Goal: Information Seeking & Learning: Learn about a topic

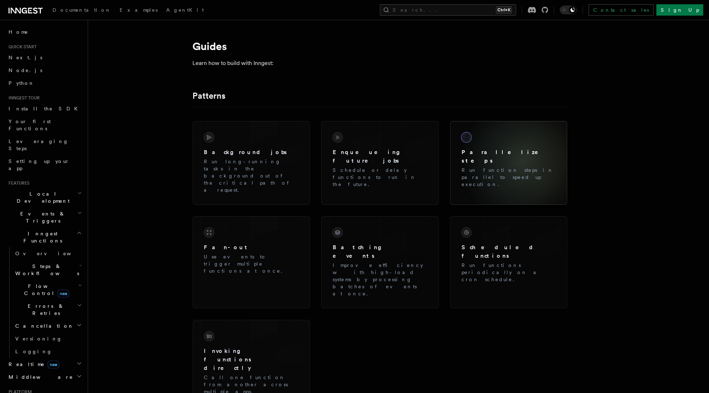
click at [523, 167] on p "Run function steps in parallel to speed up execution." at bounding box center [509, 177] width 95 height 21
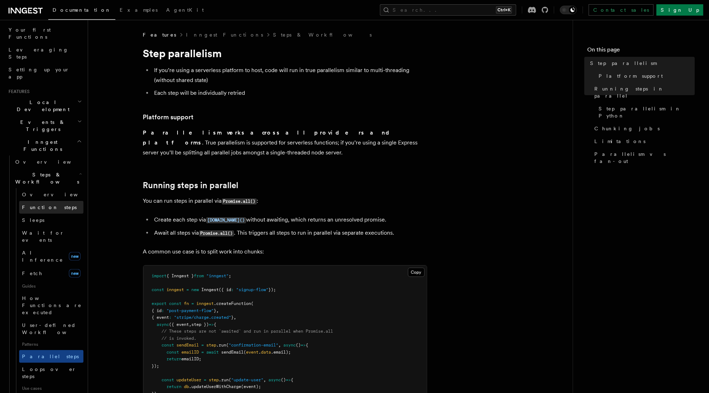
scroll to position [94, 0]
click at [50, 364] on span "Loops over steps" at bounding box center [49, 370] width 54 height 13
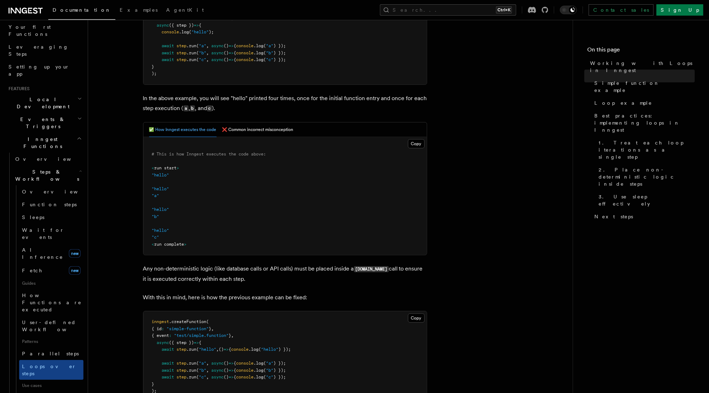
scroll to position [211, 0]
click at [268, 125] on button "❌ Common incorrect misconception" at bounding box center [257, 129] width 71 height 15
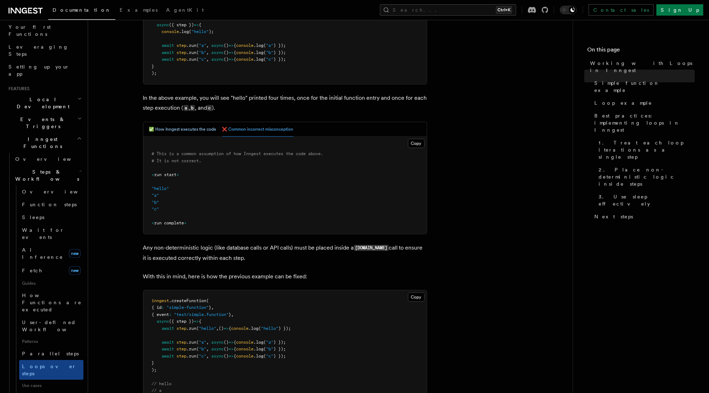
click at [198, 126] on button "✅ How Inngest executes the code" at bounding box center [182, 129] width 67 height 15
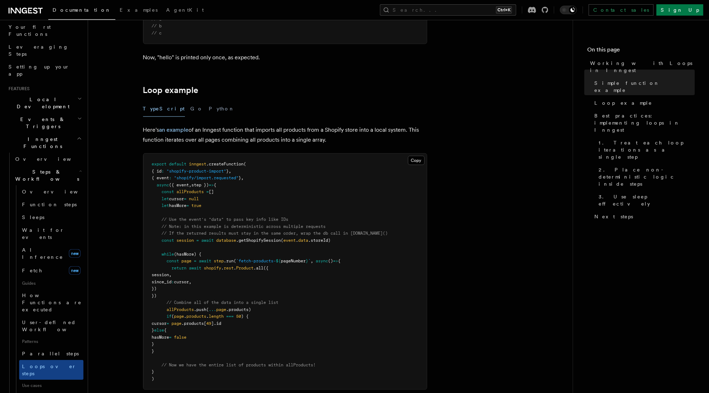
scroll to position [604, 0]
click at [186, 261] on span "page" at bounding box center [187, 260] width 10 height 5
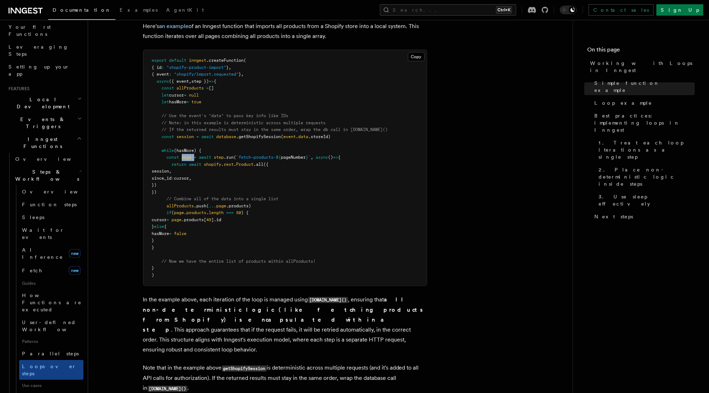
scroll to position [708, 0]
click at [189, 158] on span "page" at bounding box center [187, 156] width 10 height 5
click at [187, 232] on span "false" at bounding box center [180, 233] width 12 height 5
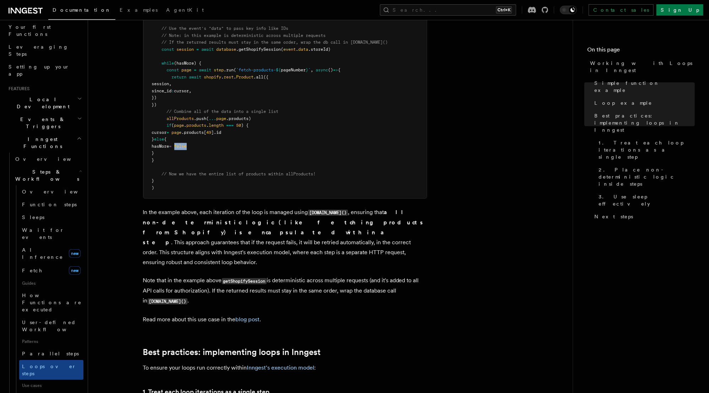
scroll to position [796, 0]
click at [292, 279] on p "Note that in the example above getShopifySession is deterministic across multip…" at bounding box center [285, 290] width 284 height 31
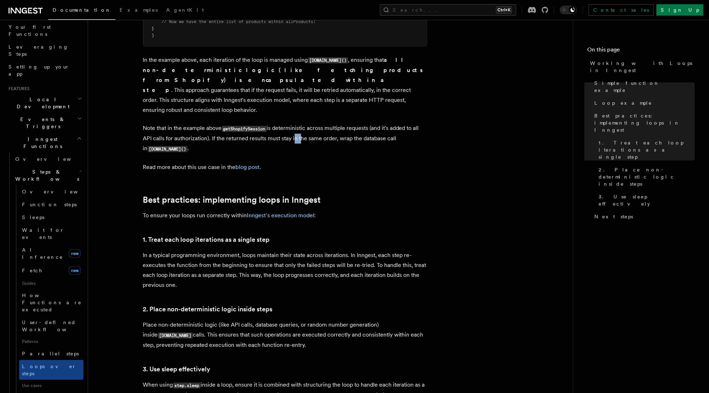
scroll to position [948, 0]
drag, startPoint x: 269, startPoint y: 232, endPoint x: 144, endPoint y: 230, distance: 125.4
click at [144, 235] on h3 "1. Treat each loop iterations as a single step" at bounding box center [285, 240] width 284 height 10
click at [231, 250] on p "In a typical programming environment, loops maintain their state across iterati…" at bounding box center [285, 270] width 284 height 40
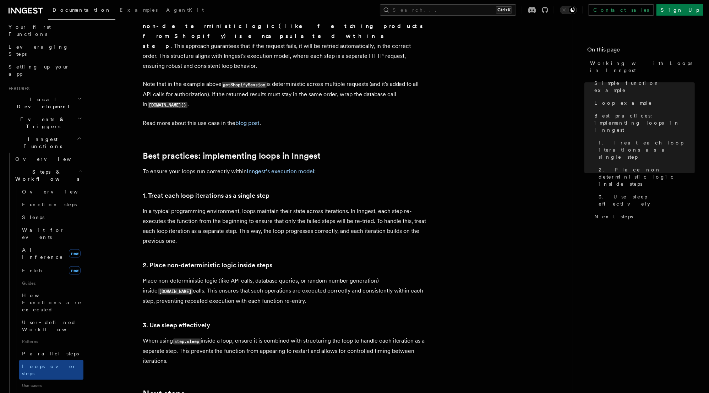
scroll to position [992, 0]
drag, startPoint x: 159, startPoint y: 283, endPoint x: 267, endPoint y: 288, distance: 108.1
click at [267, 288] on p "Place non-deterministic logic (like API calls, database queries, or random numb…" at bounding box center [285, 291] width 284 height 30
drag, startPoint x: 263, startPoint y: 293, endPoint x: 156, endPoint y: 277, distance: 108.1
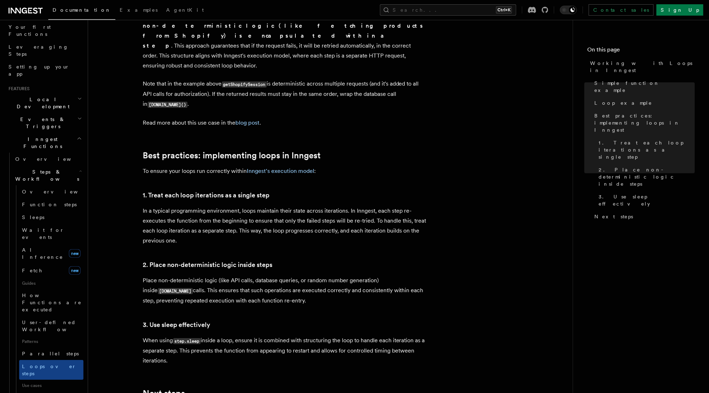
click at [156, 277] on p "Place non-deterministic logic (like API calls, database queries, or random numb…" at bounding box center [285, 291] width 284 height 30
click at [245, 292] on p "Place non-deterministic logic (like API calls, database queries, or random numb…" at bounding box center [285, 291] width 284 height 30
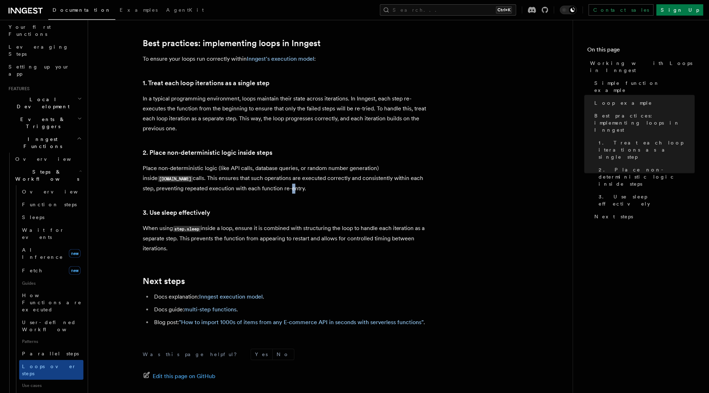
scroll to position [1105, 0]
click at [51, 347] on link "Parallel steps" at bounding box center [51, 353] width 64 height 13
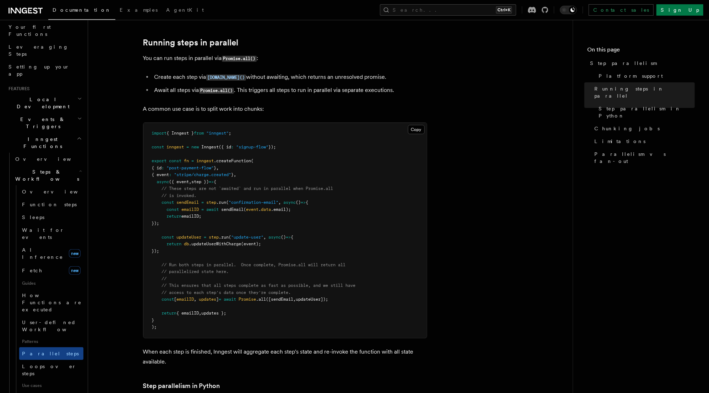
scroll to position [142, 0]
drag, startPoint x: 230, startPoint y: 194, endPoint x: 281, endPoint y: 197, distance: 51.2
click at [281, 197] on pre "import { Inngest } from "inngest" ; const inngest = new Inngest ({ id : "signup…" at bounding box center [284, 230] width 283 height 215
click at [54, 364] on span "Loops over steps" at bounding box center [49, 370] width 54 height 13
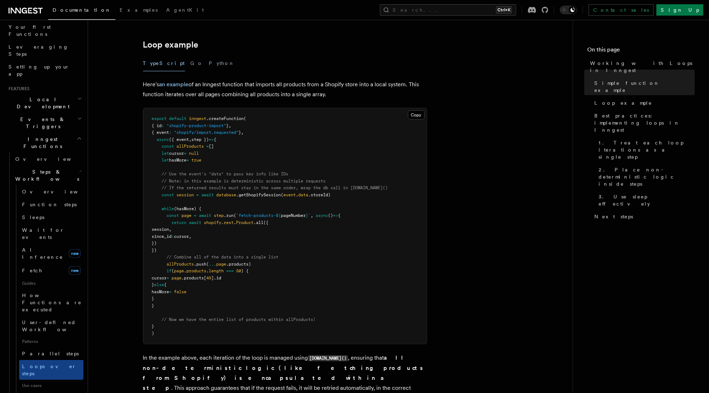
scroll to position [650, 0]
click at [191, 208] on span "(hasMore) {" at bounding box center [187, 208] width 27 height 5
drag, startPoint x: 166, startPoint y: 215, endPoint x: 179, endPoint y: 248, distance: 36.0
click at [179, 248] on pre "export default inngest .createFunction ( { id : "shopify-product-import" } , { …" at bounding box center [284, 226] width 283 height 236
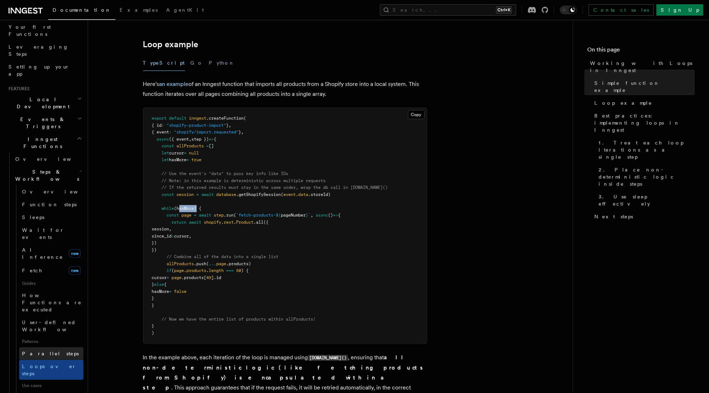
click at [58, 347] on link "Parallel steps" at bounding box center [51, 353] width 64 height 13
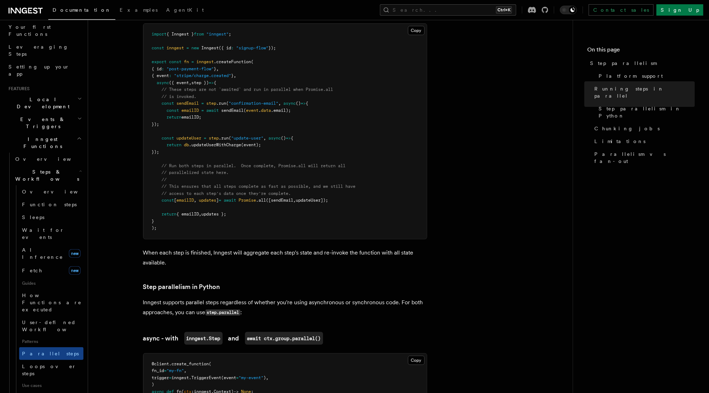
scroll to position [253, 0]
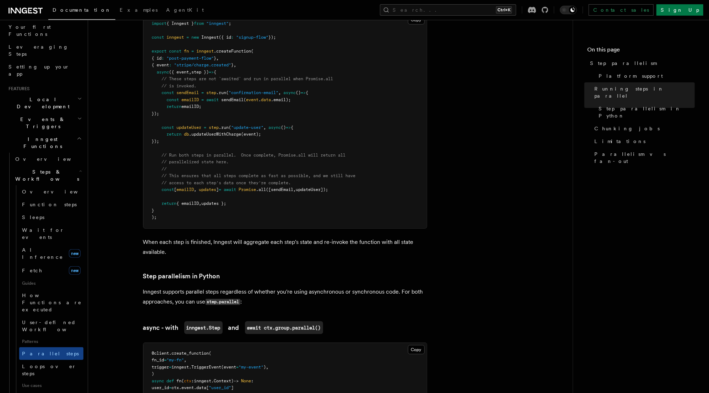
drag, startPoint x: 163, startPoint y: 70, endPoint x: 245, endPoint y: 191, distance: 146.6
click at [245, 191] on pre "import { Inngest } from "inngest" ; const inngest = new Inngest ({ id : "signup…" at bounding box center [284, 120] width 283 height 215
click at [256, 187] on span "Promise" at bounding box center [247, 189] width 17 height 5
click at [293, 187] on span "([sendEmail" at bounding box center [279, 189] width 27 height 5
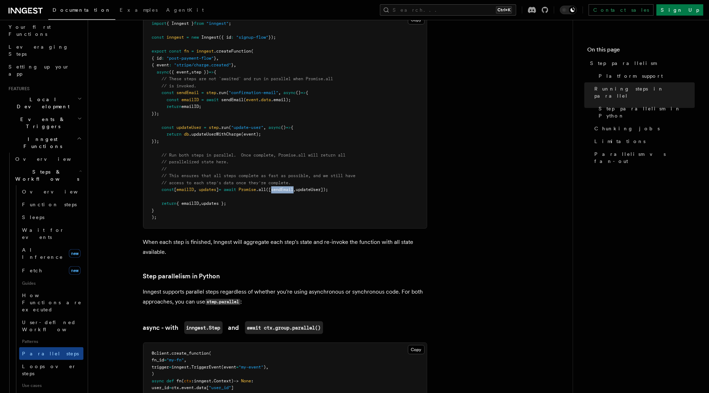
click at [293, 187] on span "([sendEmail" at bounding box center [279, 189] width 27 height 5
click at [316, 187] on span "updateUser]);" at bounding box center [312, 189] width 32 height 5
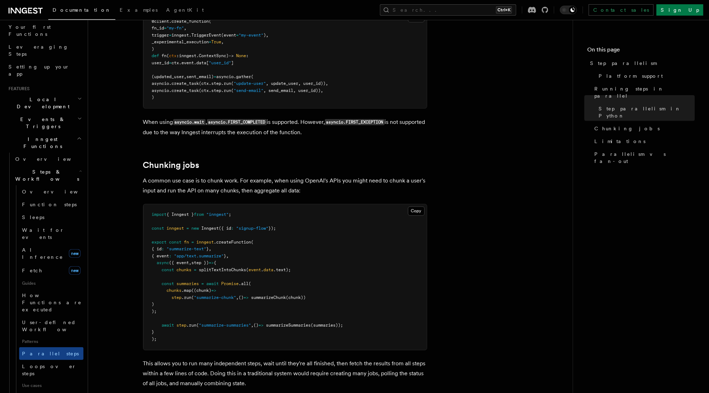
scroll to position [885, 0]
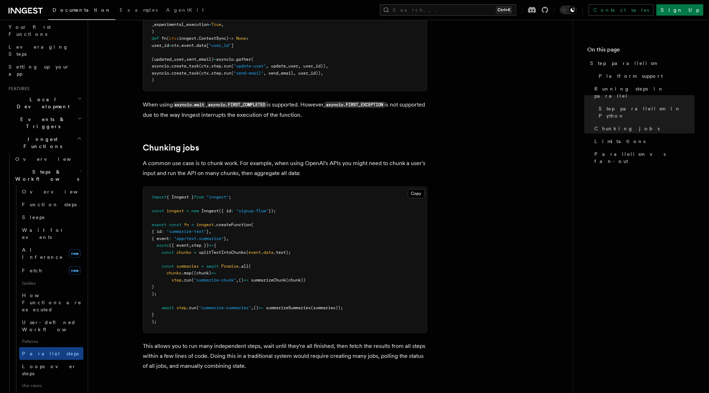
click at [303, 306] on span "summarizeSummaries" at bounding box center [288, 308] width 45 height 5
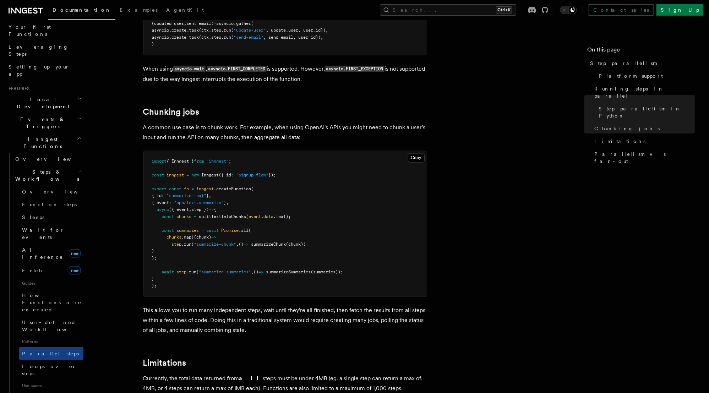
scroll to position [925, 0]
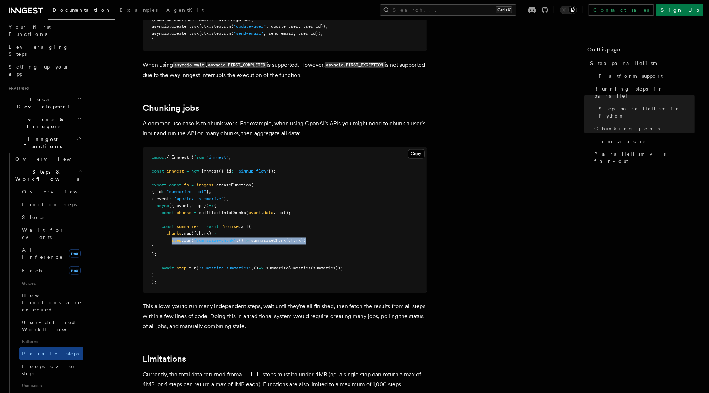
drag, startPoint x: 172, startPoint y: 230, endPoint x: 318, endPoint y: 230, distance: 146.7
click at [318, 230] on pre "import { Inngest } from "inngest" ; const inngest = new Inngest ({ id : "signup…" at bounding box center [284, 220] width 283 height 146
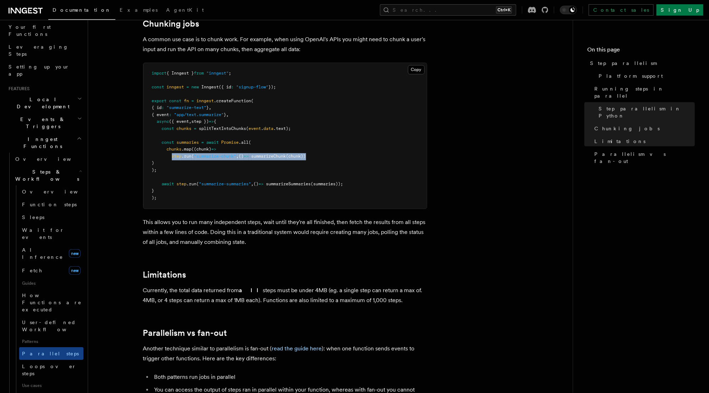
scroll to position [1009, 0]
drag, startPoint x: 302, startPoint y: 282, endPoint x: 311, endPoint y: 282, distance: 9.6
click at [311, 286] on p "Currently, the total data returned from all steps must be under 4MB (eg. a sing…" at bounding box center [285, 296] width 284 height 20
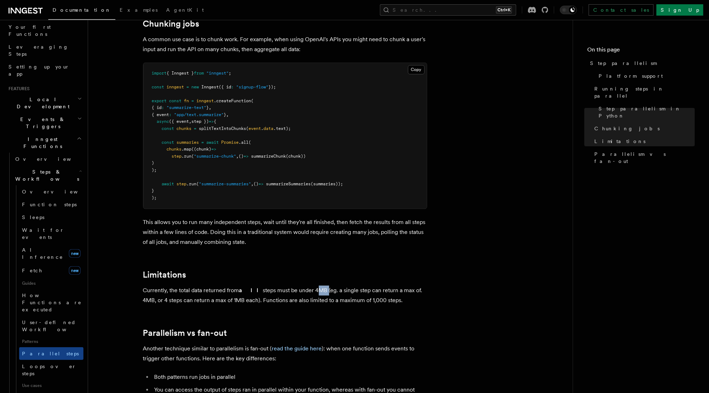
drag, startPoint x: 300, startPoint y: 283, endPoint x: 311, endPoint y: 281, distance: 10.5
click at [311, 286] on p "Currently, the total data returned from all steps must be under 4MB (eg. a sing…" at bounding box center [285, 296] width 284 height 20
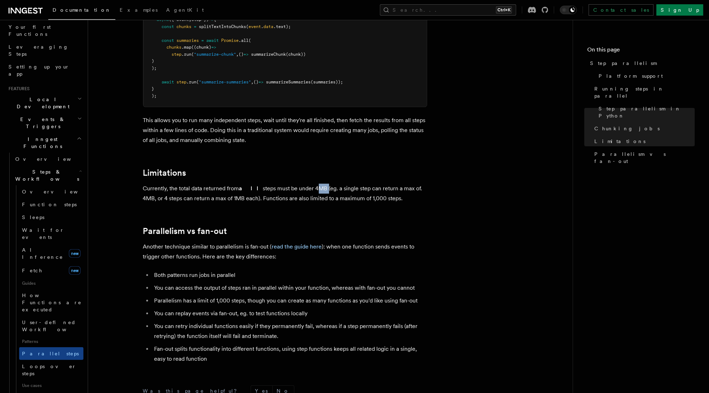
scroll to position [1125, 0]
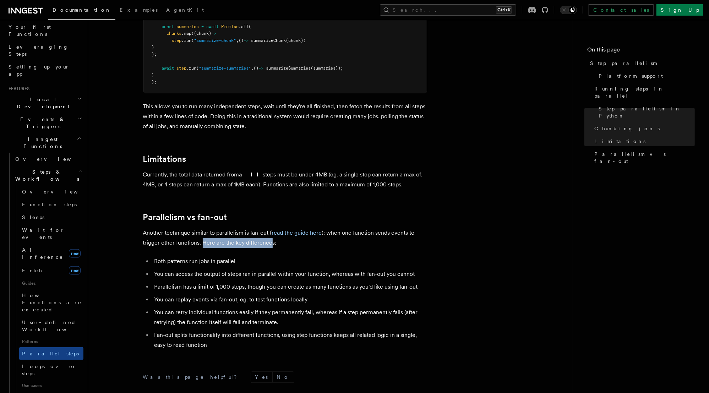
drag, startPoint x: 203, startPoint y: 234, endPoint x: 270, endPoint y: 231, distance: 66.8
click at [270, 231] on p "Another technique similar to parallelism is fan-out ( read the guide here ): wh…" at bounding box center [285, 238] width 284 height 20
drag, startPoint x: 241, startPoint y: 252, endPoint x: 155, endPoint y: 246, distance: 86.2
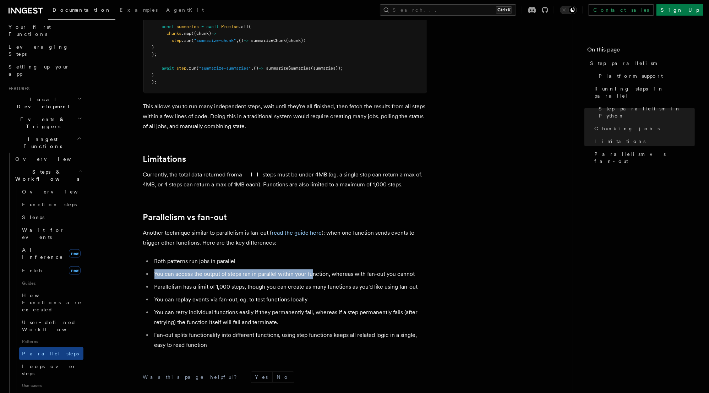
drag, startPoint x: 154, startPoint y: 265, endPoint x: 311, endPoint y: 265, distance: 157.3
click at [311, 269] on li "You can access the output of steps ran in parallel within your function, wherea…" at bounding box center [289, 274] width 275 height 10
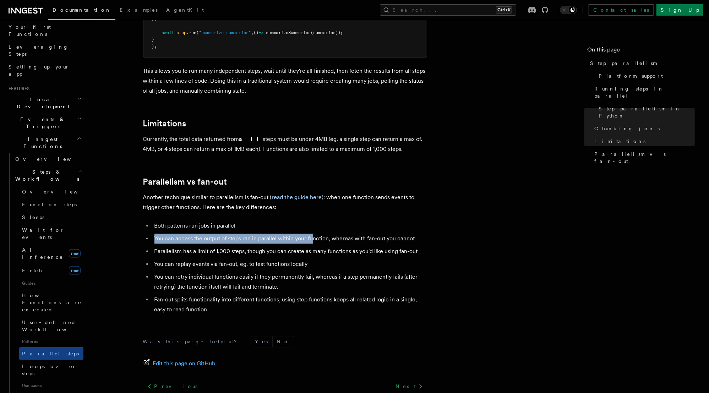
scroll to position [1161, 0]
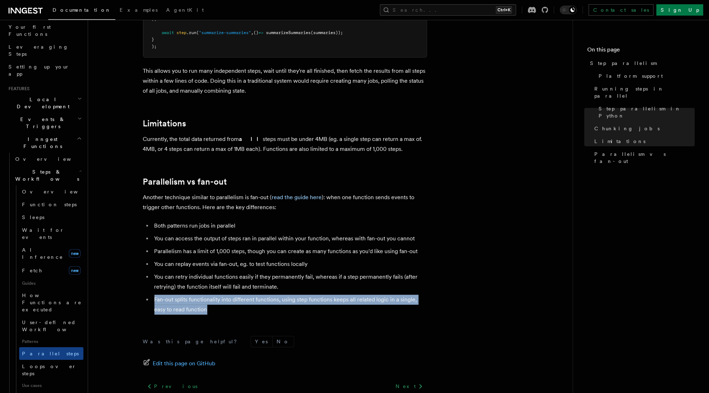
drag, startPoint x: 210, startPoint y: 300, endPoint x: 155, endPoint y: 292, distance: 56.1
click at [155, 295] on li "Fan-out splits functionality into different functions, using step functions kee…" at bounding box center [289, 305] width 275 height 20
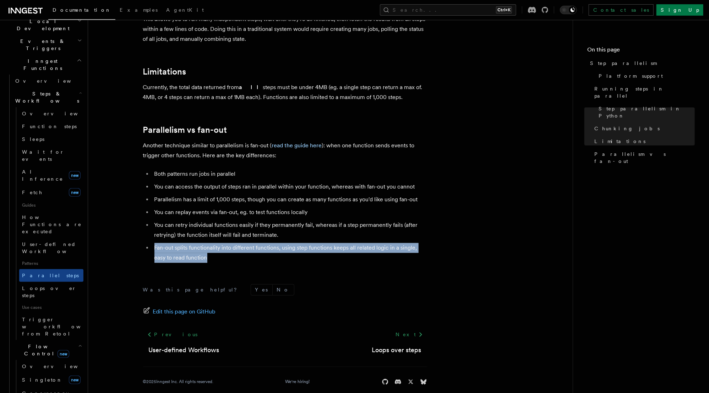
scroll to position [1212, 0]
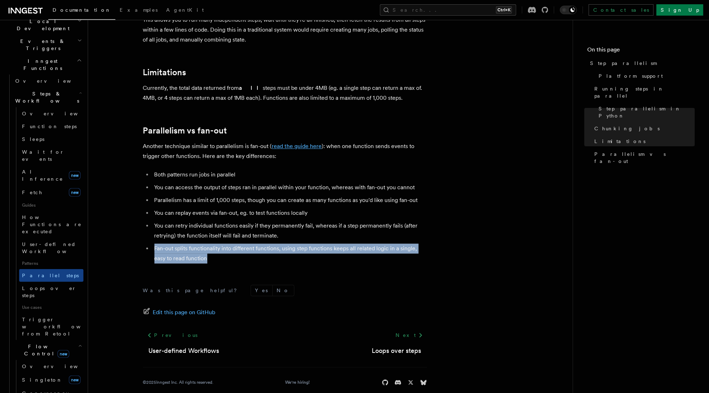
click at [286, 143] on link "read the guide here" at bounding box center [297, 146] width 50 height 7
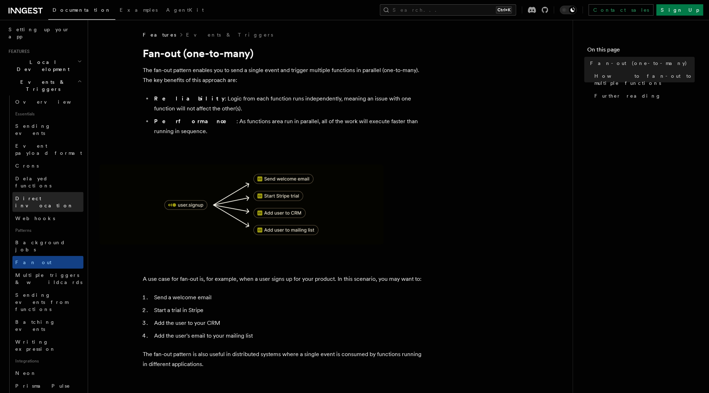
scroll to position [132, 0]
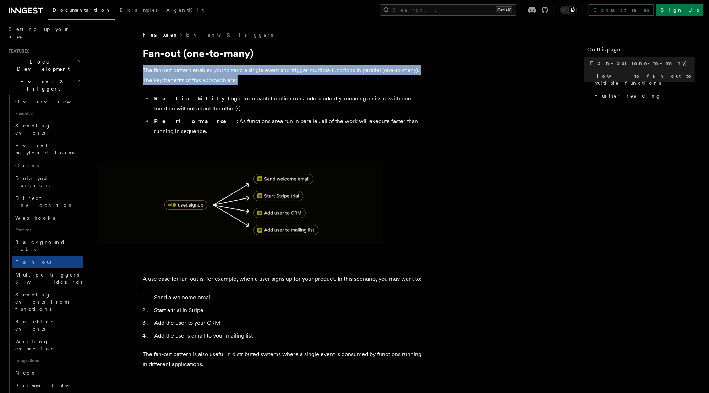
drag, startPoint x: 239, startPoint y: 80, endPoint x: 143, endPoint y: 69, distance: 95.8
click at [143, 69] on p "The fan-out pattern enables you to send a single event and trigger multiple fun…" at bounding box center [285, 75] width 284 height 20
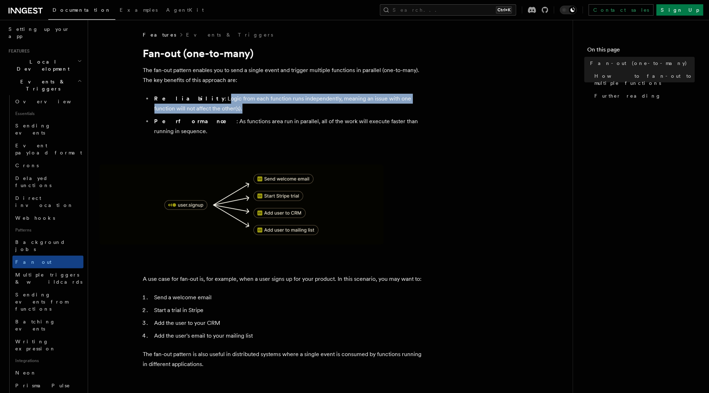
drag, startPoint x: 184, startPoint y: 97, endPoint x: 192, endPoint y: 105, distance: 11.3
click at [192, 105] on li "Reliability : Logic from each function runs independently, meaning an issue wit…" at bounding box center [289, 104] width 275 height 20
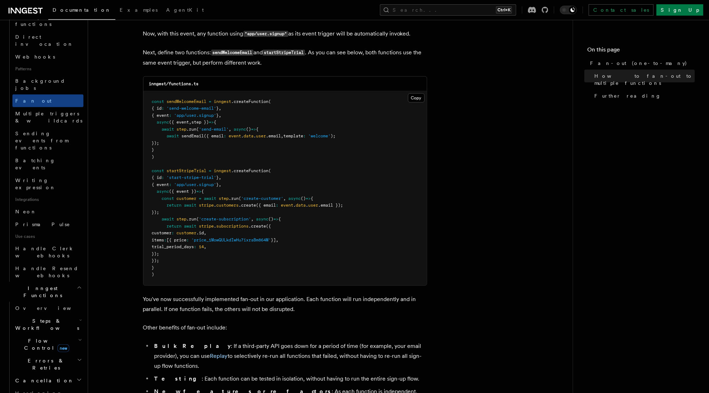
scroll to position [294, 0]
click at [78, 337] on icon "button" at bounding box center [80, 340] width 4 height 6
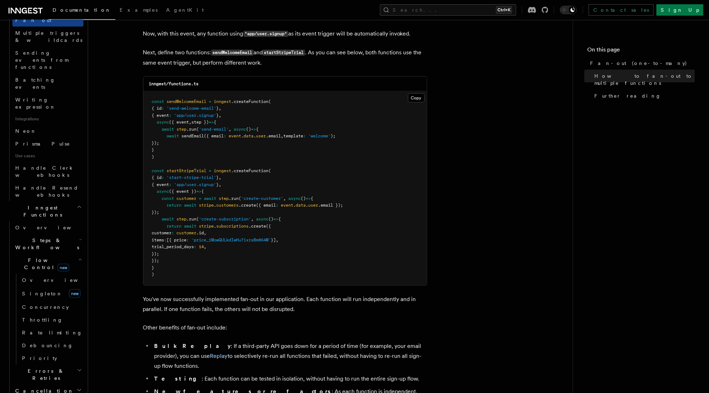
scroll to position [374, 0]
click at [38, 277] on span "Overview" at bounding box center [58, 280] width 73 height 6
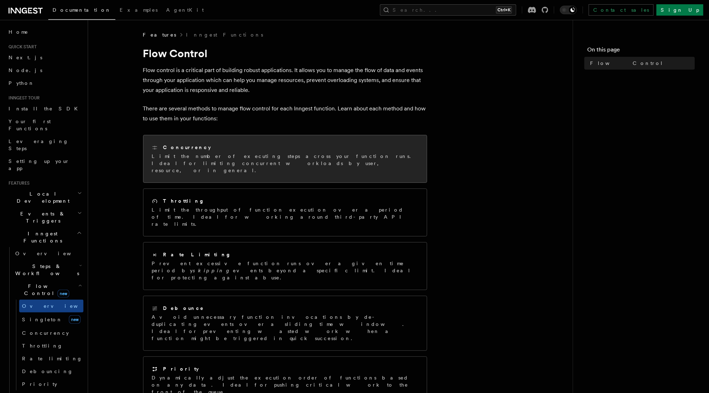
click at [191, 160] on p "Limit the number of executing steps across your function runs. Ideal for limiti…" at bounding box center [285, 163] width 266 height 21
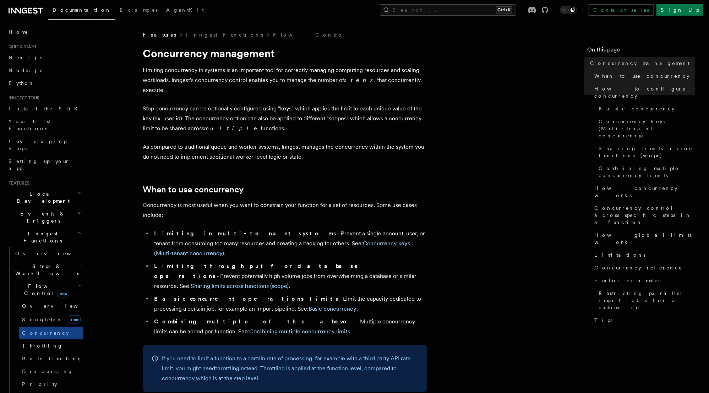
click at [349, 81] on em "steps" at bounding box center [360, 80] width 33 height 7
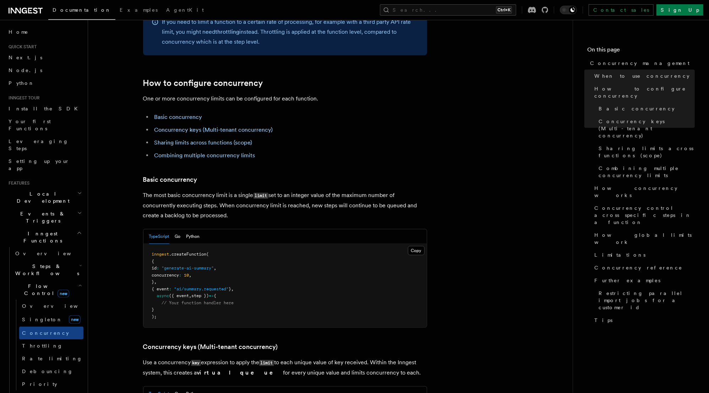
scroll to position [344, 0]
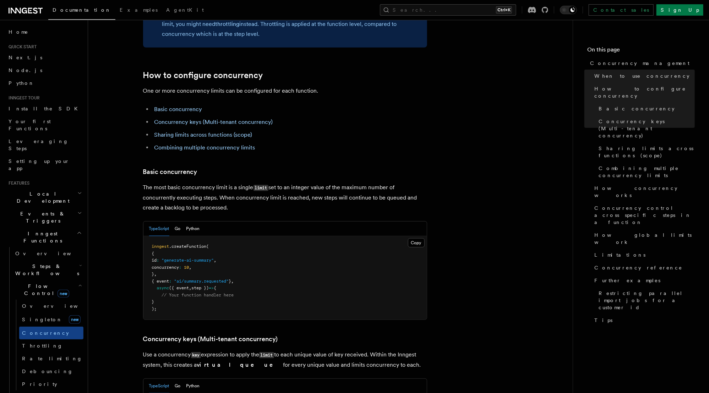
drag, startPoint x: 218, startPoint y: 166, endPoint x: 236, endPoint y: 176, distance: 21.0
click at [236, 183] on p "The most basic concurrency limit is a single limit set to an integer value of t…" at bounding box center [285, 198] width 284 height 30
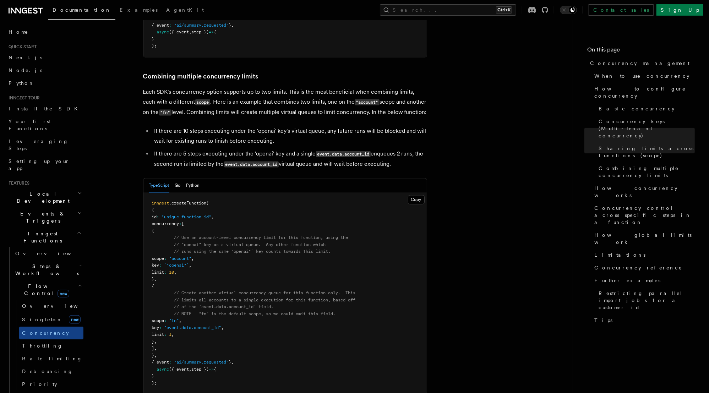
scroll to position [1060, 0]
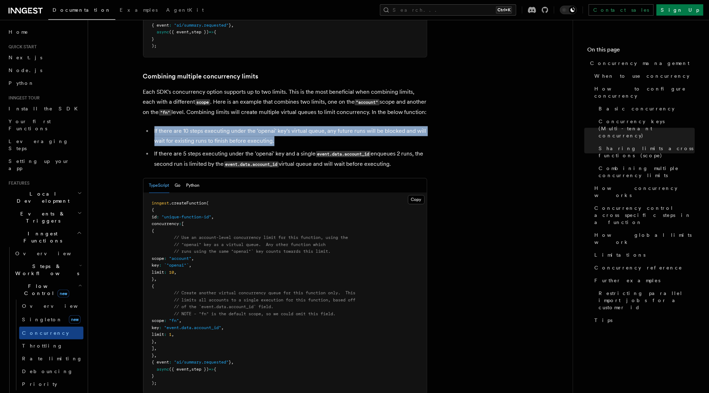
drag, startPoint x: 275, startPoint y: 113, endPoint x: 146, endPoint y: 103, distance: 128.9
click at [146, 126] on ul "If there are 10 steps executing under the 'openai' key's virtual queue, any fut…" at bounding box center [285, 147] width 284 height 43
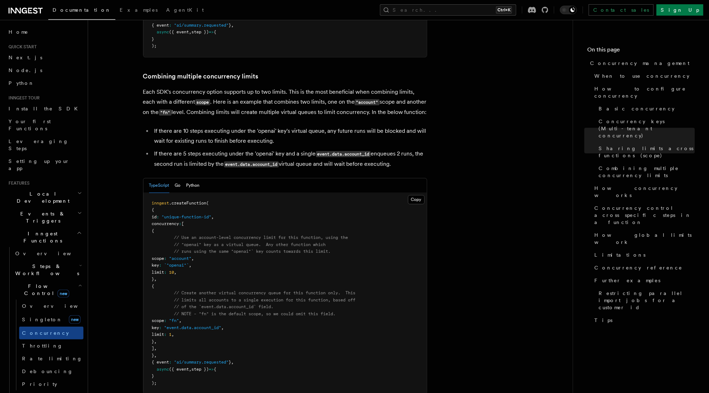
click at [197, 149] on li "If there are 5 steps executing under the 'openai' key and a single event.data.a…" at bounding box center [289, 159] width 275 height 21
click at [265, 149] on li "If there are 5 steps executing under the 'openai' key and a single event.data.a…" at bounding box center [289, 159] width 275 height 21
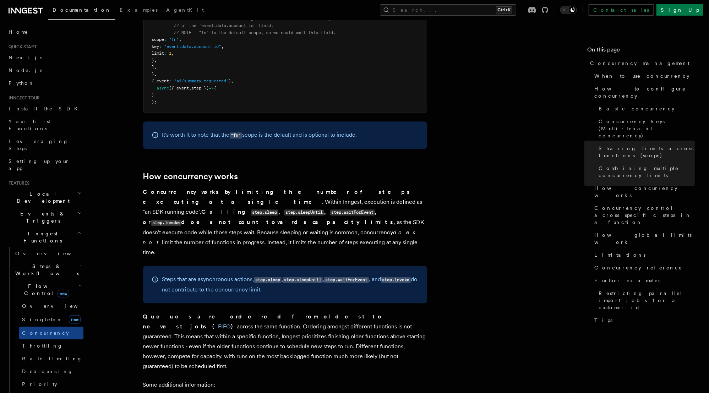
scroll to position [1342, 0]
drag, startPoint x: 174, startPoint y: 174, endPoint x: 225, endPoint y: 174, distance: 50.8
click at [225, 187] on p "Concurrency works by limiting the number of steps executing at a single time. W…" at bounding box center [285, 222] width 284 height 70
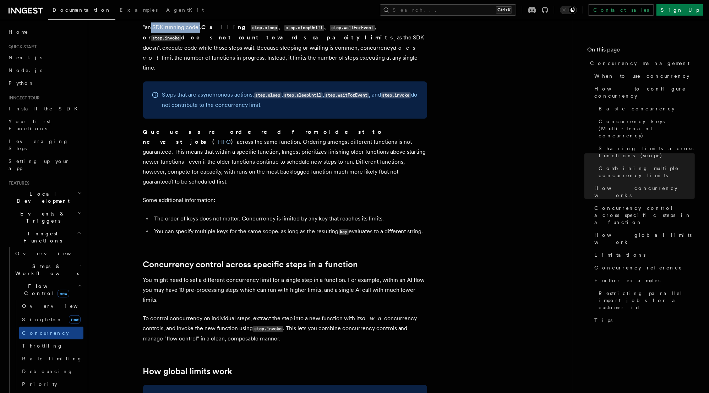
scroll to position [1527, 0]
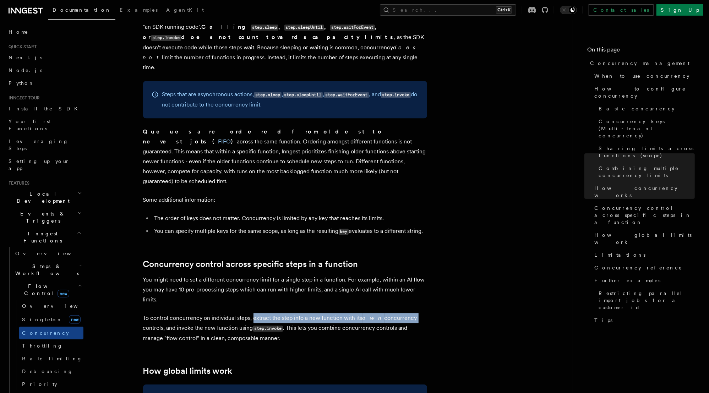
drag, startPoint x: 253, startPoint y: 262, endPoint x: 406, endPoint y: 266, distance: 153.1
click at [406, 313] on p "To control concurrency on individual steps, extract the step into a new functio…" at bounding box center [285, 328] width 284 height 30
click at [214, 313] on p "To control concurrency on individual steps, extract the step into a new functio…" at bounding box center [285, 328] width 284 height 30
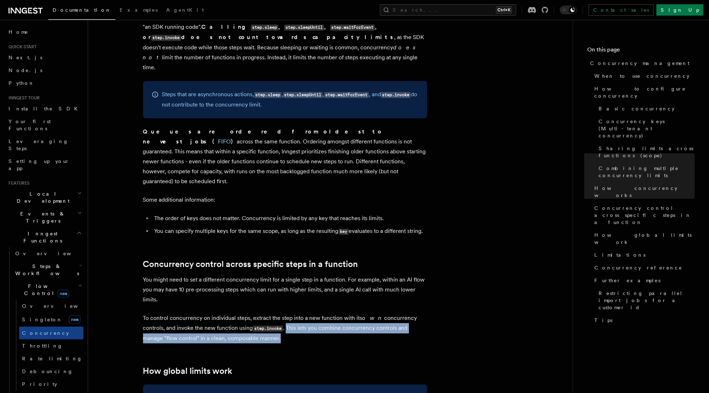
drag, startPoint x: 300, startPoint y: 281, endPoint x: 287, endPoint y: 270, distance: 16.9
click at [287, 313] on p "To control concurrency on individual steps, extract the step into a new functio…" at bounding box center [285, 328] width 284 height 30
click at [390, 313] on p "To control concurrency on individual steps, extract the step into a new functio…" at bounding box center [285, 328] width 284 height 30
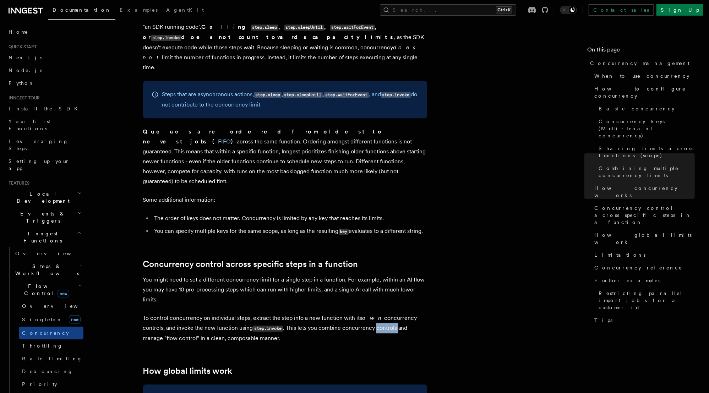
click at [390, 313] on p "To control concurrency on individual steps, extract the step into a new functio…" at bounding box center [285, 328] width 284 height 30
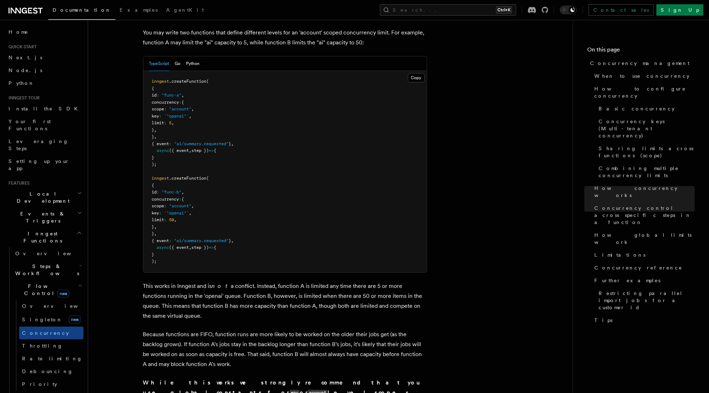
scroll to position [1930, 0]
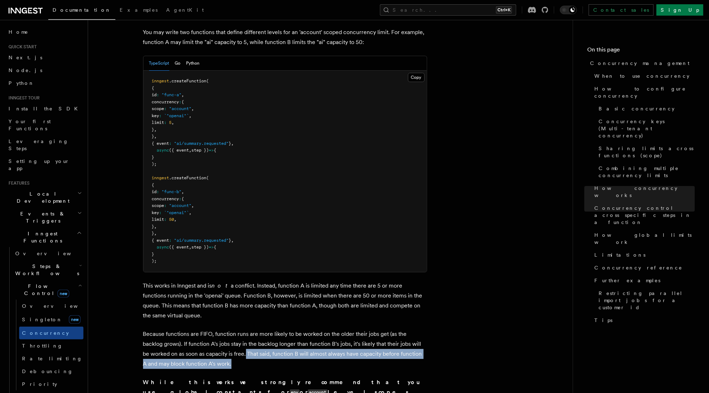
drag, startPoint x: 238, startPoint y: 299, endPoint x: 245, endPoint y: 309, distance: 12.1
click at [245, 329] on p "Because functions are FIFO, function runs are more likely to be worked on the o…" at bounding box center [285, 349] width 284 height 40
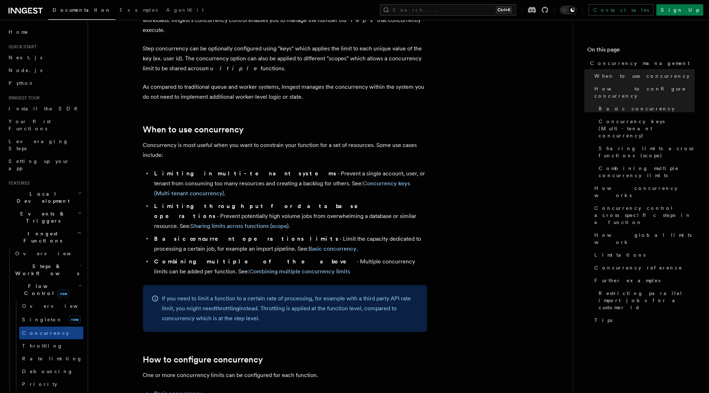
scroll to position [0, 0]
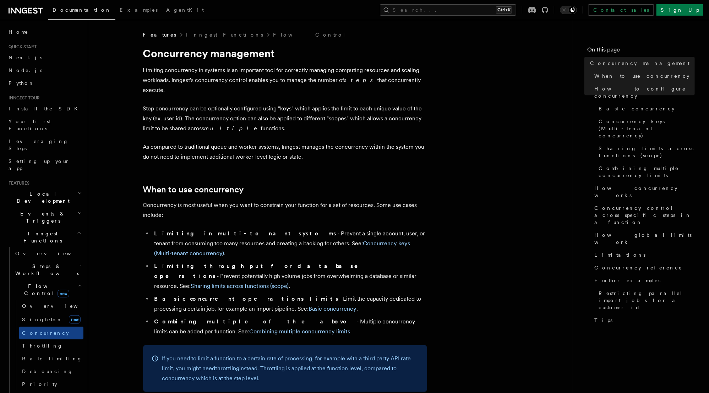
click at [69, 207] on h2 "Events & Triggers" at bounding box center [45, 217] width 78 height 20
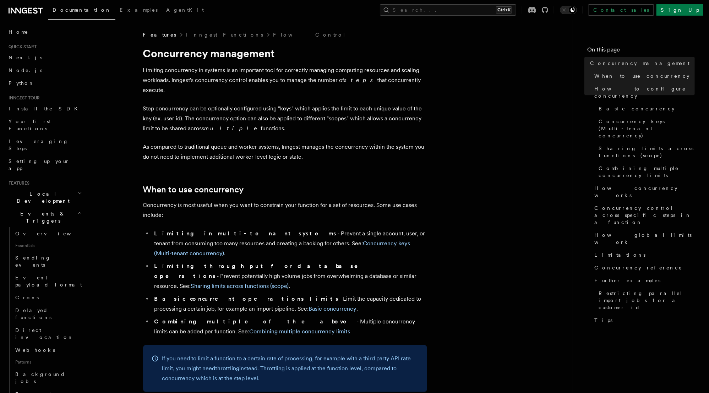
click at [78, 212] on icon "button" at bounding box center [79, 212] width 3 height 1
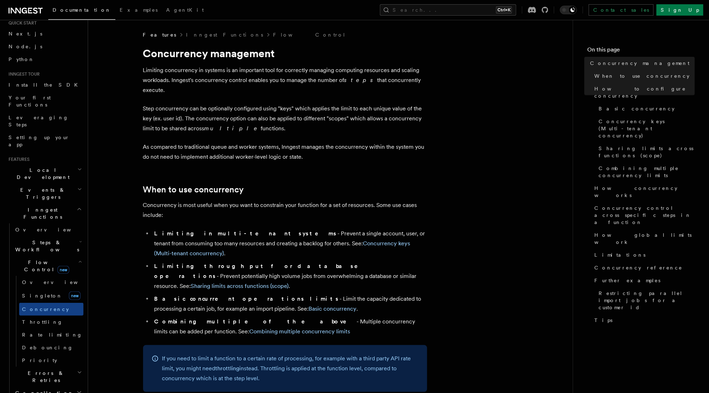
scroll to position [24, 0]
click at [79, 239] on icon "button" at bounding box center [80, 242] width 3 height 6
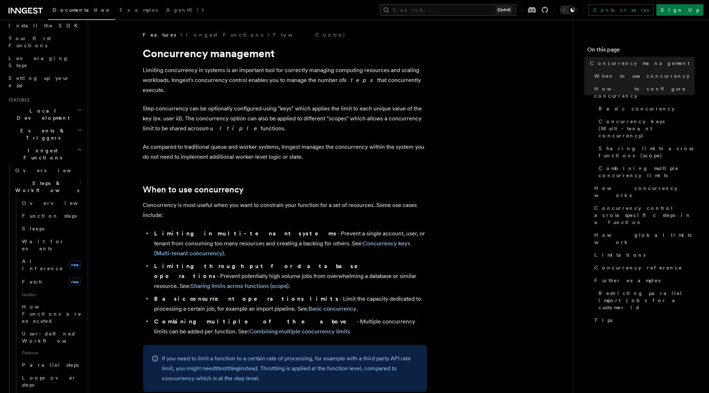
scroll to position [83, 0]
click at [39, 209] on link "Function steps" at bounding box center [51, 215] width 64 height 13
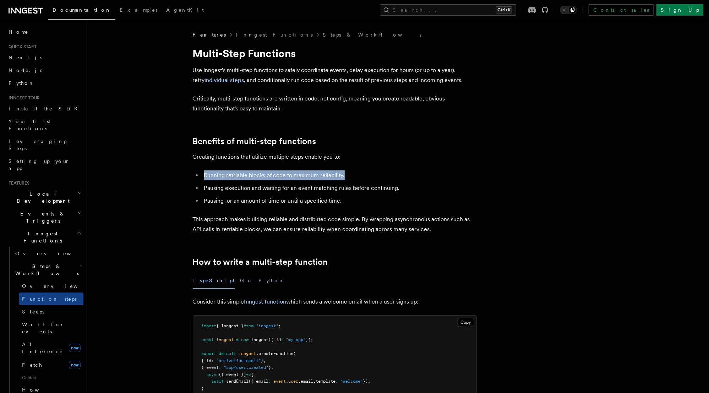
drag, startPoint x: 204, startPoint y: 173, endPoint x: 353, endPoint y: 178, distance: 150.0
click at [353, 178] on li "Running retriable blocks of code to maximum reliability." at bounding box center [339, 175] width 275 height 10
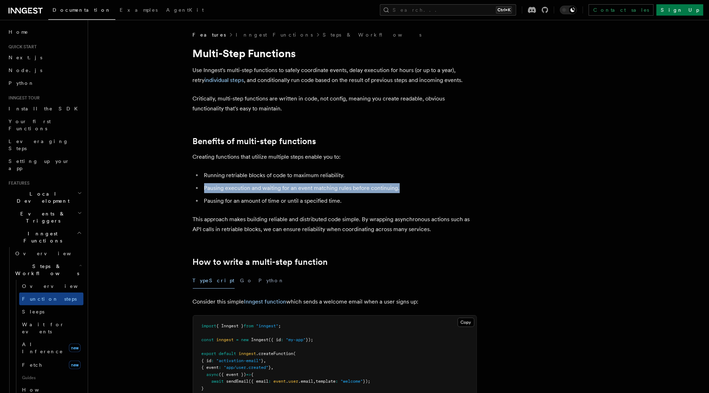
drag, startPoint x: 205, startPoint y: 187, endPoint x: 416, endPoint y: 188, distance: 210.6
click at [416, 188] on li "Pausing execution and waiting for an event matching rules before continuing." at bounding box center [339, 188] width 275 height 10
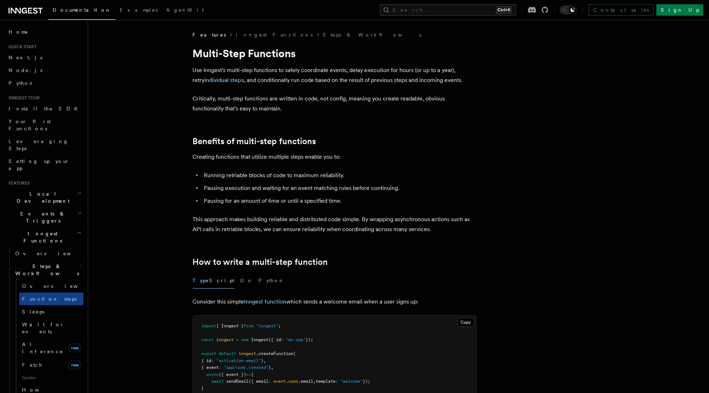
click at [359, 203] on li "Pausing for an amount of time or until a specified time." at bounding box center [339, 201] width 275 height 10
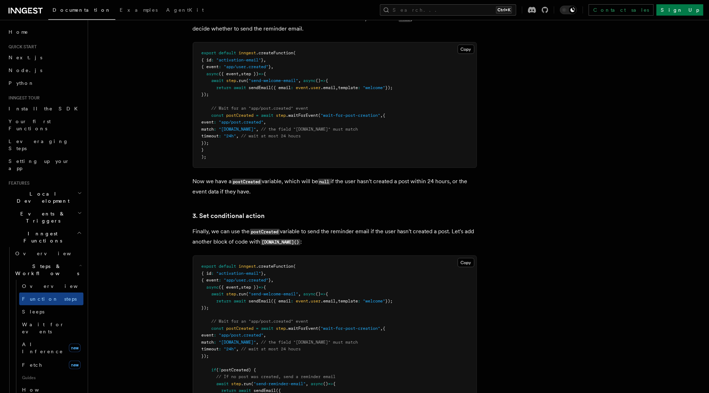
scroll to position [753, 0]
drag, startPoint x: 241, startPoint y: 250, endPoint x: 217, endPoint y: 243, distance: 24.3
click at [217, 243] on p "Finally, we can use the postCreated variable to send the reminder email if the …" at bounding box center [335, 237] width 284 height 21
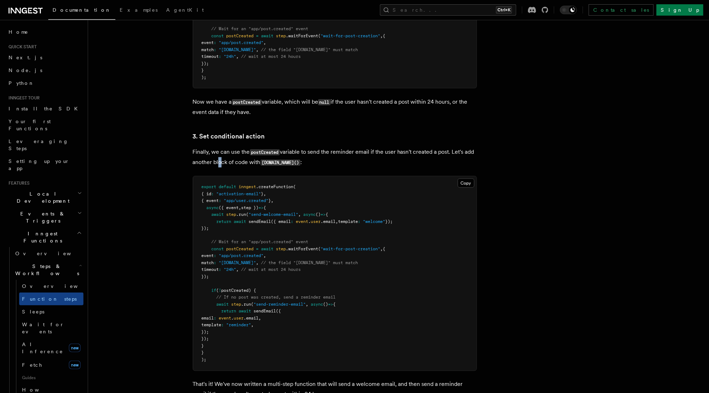
scroll to position [834, 0]
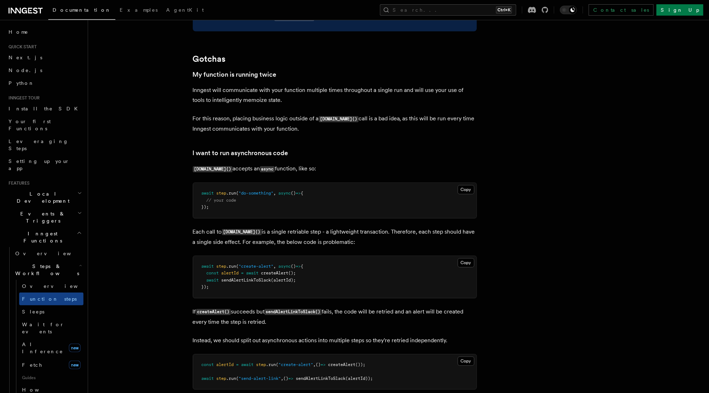
scroll to position [1453, 0]
click at [283, 275] on span "createAlert" at bounding box center [274, 272] width 27 height 5
click at [257, 282] on span "sendAlertLinkToSlack" at bounding box center [247, 279] width 50 height 5
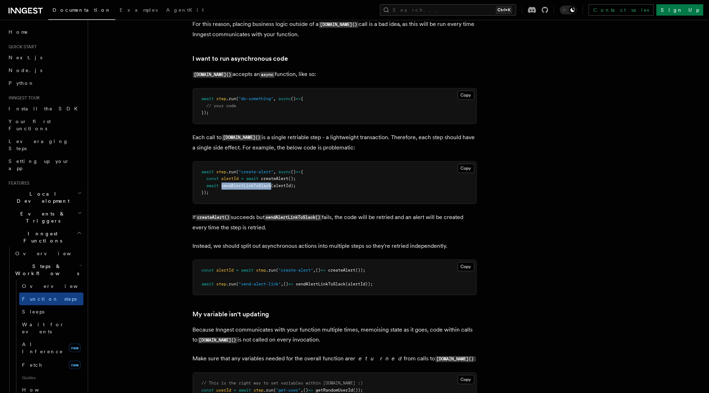
scroll to position [1547, 0]
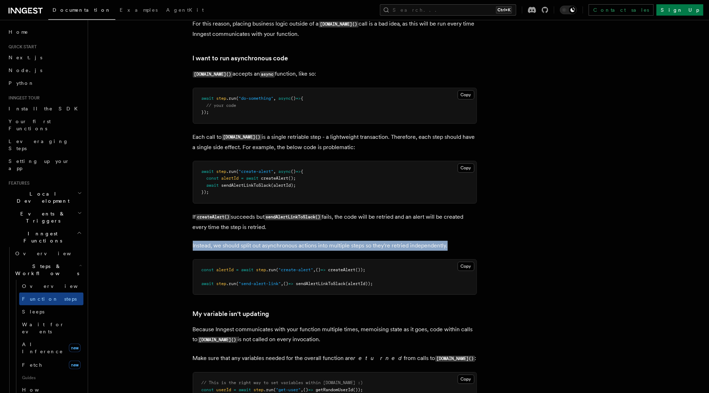
drag, startPoint x: 448, startPoint y: 252, endPoint x: 185, endPoint y: 253, distance: 263.5
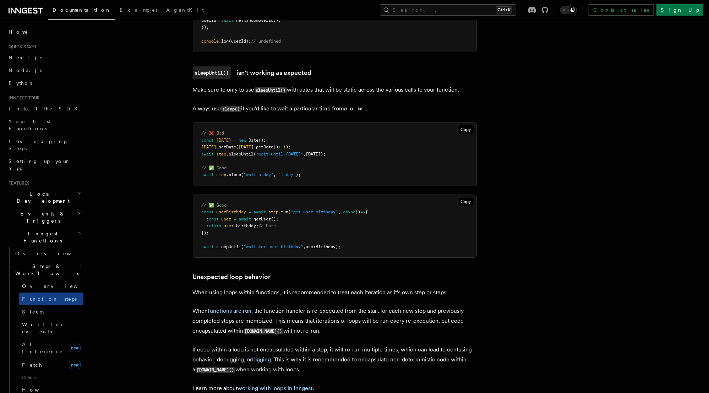
scroll to position [2052, 0]
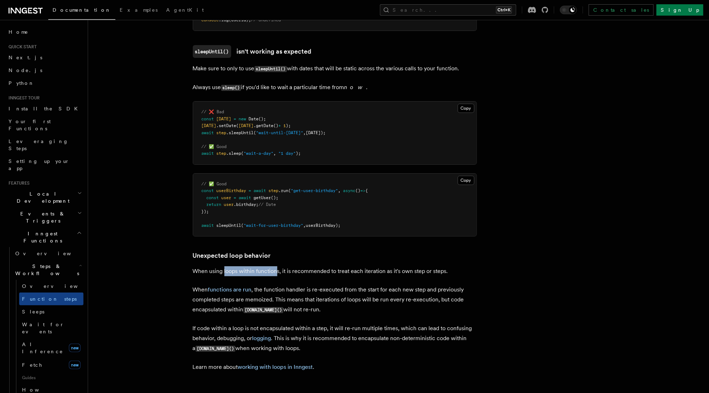
drag, startPoint x: 224, startPoint y: 277, endPoint x: 276, endPoint y: 276, distance: 51.5
click at [276, 276] on p "When using loops within functions, it is recommended to treat each iteration as…" at bounding box center [335, 271] width 284 height 10
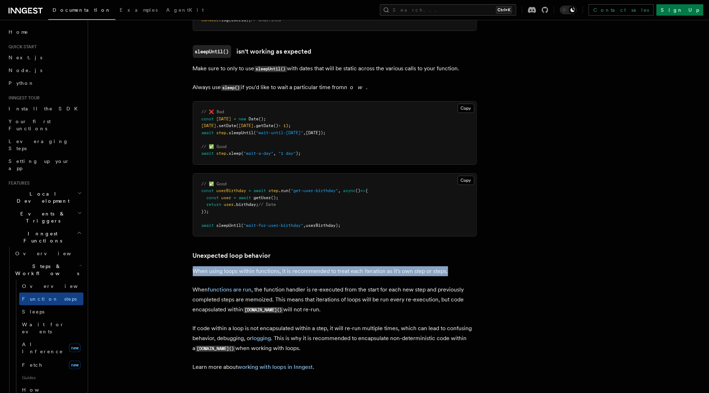
drag, startPoint x: 454, startPoint y: 278, endPoint x: 194, endPoint y: 273, distance: 259.3
click at [194, 273] on p "When using loops within functions, it is recommended to treat each iteration as…" at bounding box center [335, 271] width 284 height 10
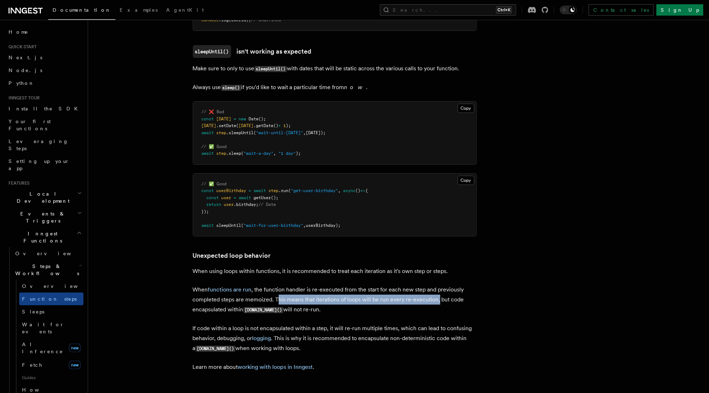
drag, startPoint x: 277, startPoint y: 304, endPoint x: 438, endPoint y: 306, distance: 161.2
click at [438, 306] on p "When functions are run , the function handler is re-executed from the start for…" at bounding box center [335, 300] width 284 height 30
drag, startPoint x: 311, startPoint y: 315, endPoint x: 275, endPoint y: 305, distance: 38.0
click at [275, 305] on p "When functions are run , the function handler is re-executed from the start for…" at bounding box center [335, 300] width 284 height 30
click at [299, 300] on p "When functions are run , the function handler is re-executed from the start for…" at bounding box center [335, 300] width 284 height 30
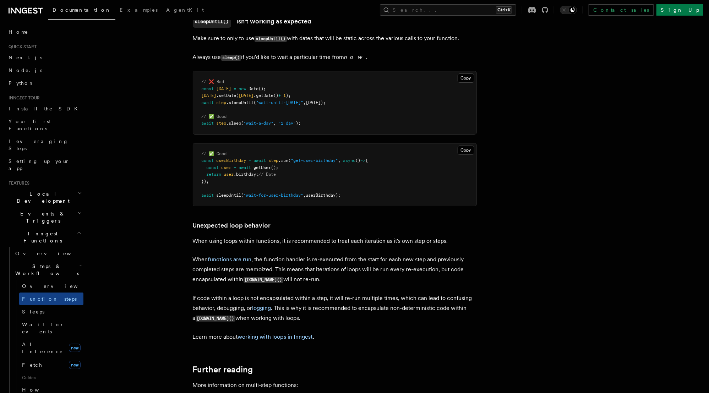
scroll to position [2084, 0]
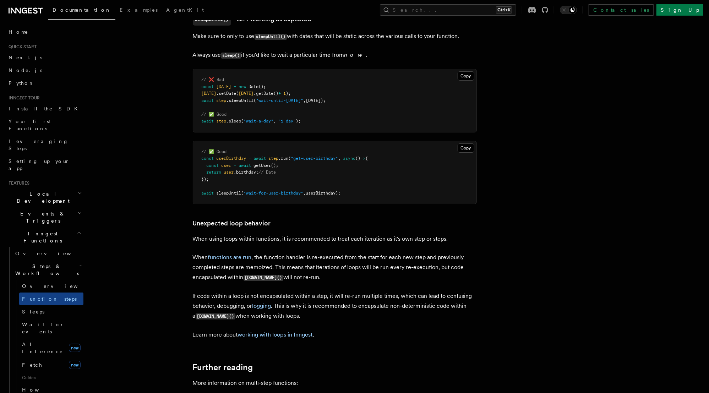
drag, startPoint x: 222, startPoint y: 320, endPoint x: 292, endPoint y: 320, distance: 69.6
click at [292, 320] on p "If code within a loop is not encapsulated within a step, it will re-run multipl…" at bounding box center [335, 306] width 284 height 30
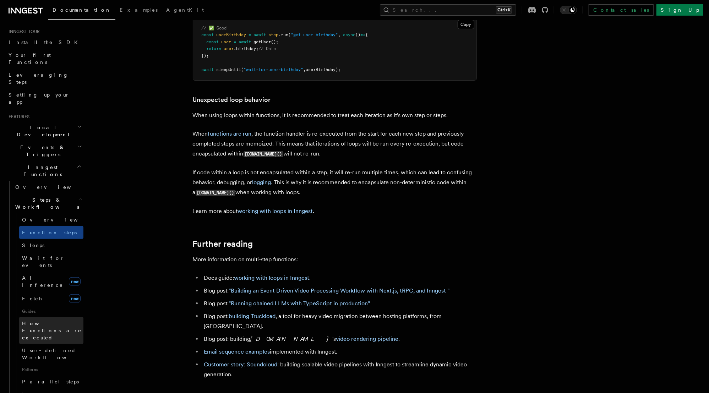
scroll to position [67, 0]
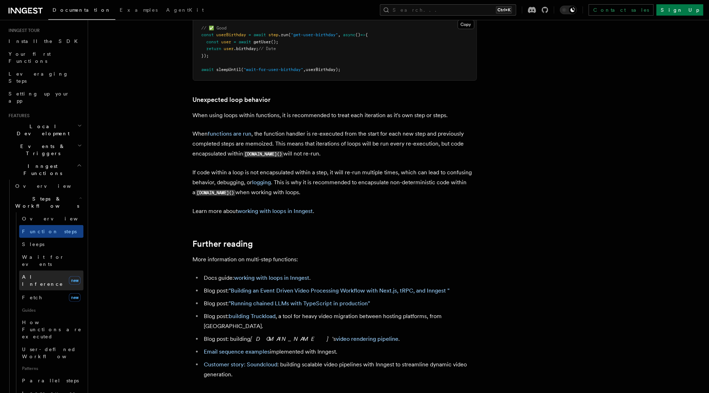
click at [41, 274] on span "AI Inference" at bounding box center [42, 280] width 41 height 13
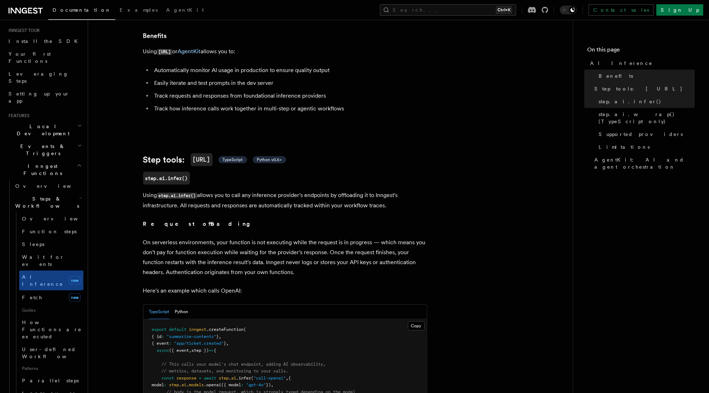
scroll to position [143, 0]
click at [30, 295] on span "Fetch" at bounding box center [32, 298] width 21 height 6
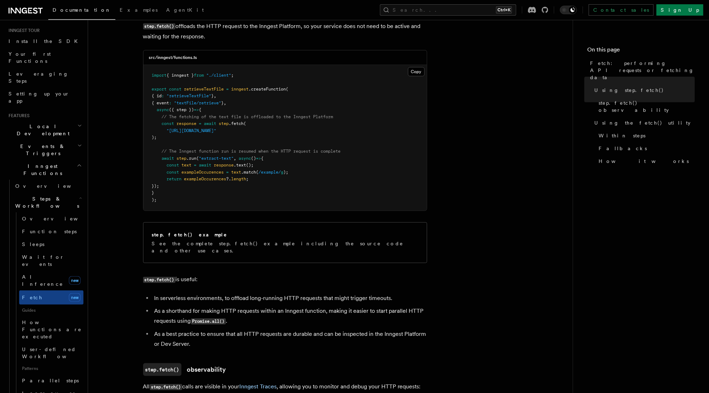
scroll to position [261, 0]
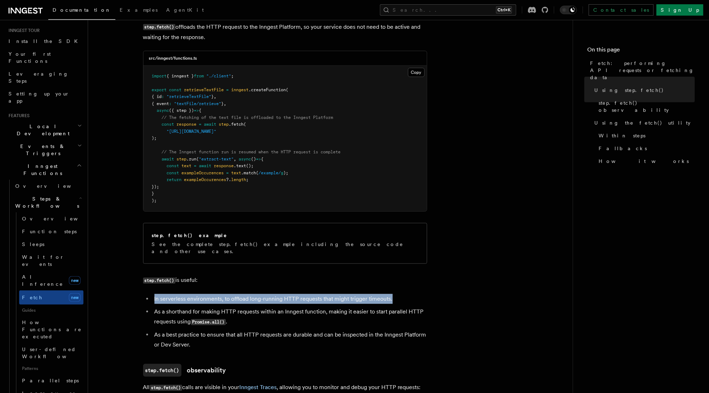
drag, startPoint x: 395, startPoint y: 293, endPoint x: 154, endPoint y: 293, distance: 240.8
click at [154, 294] on li "In serverless environments, to offload long-running HTTP requests that might tr…" at bounding box center [289, 299] width 275 height 10
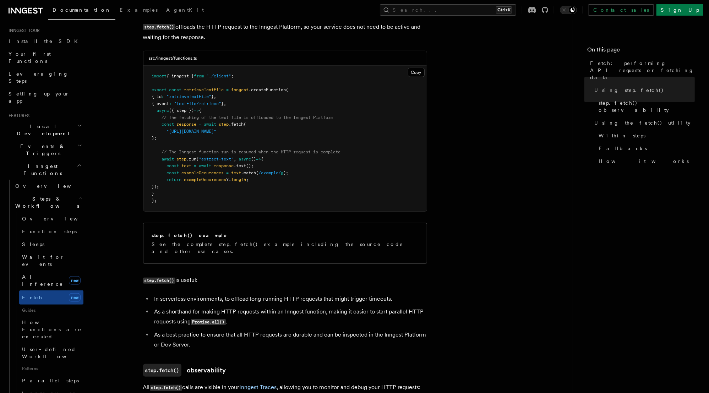
click at [191, 307] on li "As a shorthand for making HTTP requests within an Inngest function, making it e…" at bounding box center [289, 317] width 275 height 20
click at [311, 310] on li "As a shorthand for making HTTP requests within an Inngest function, making it e…" at bounding box center [289, 317] width 275 height 20
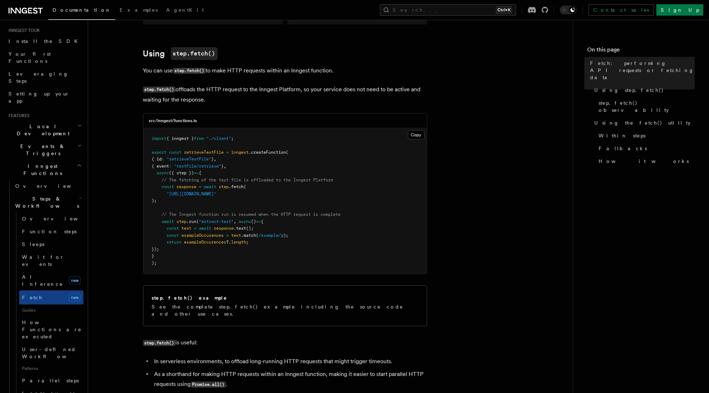
scroll to position [198, 0]
click at [49, 319] on span "How Functions are executed" at bounding box center [52, 329] width 61 height 21
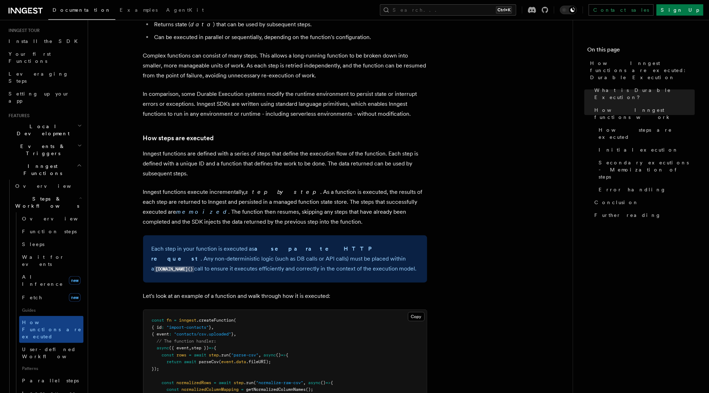
scroll to position [424, 0]
click at [39, 387] on link "Loops over steps" at bounding box center [51, 397] width 64 height 20
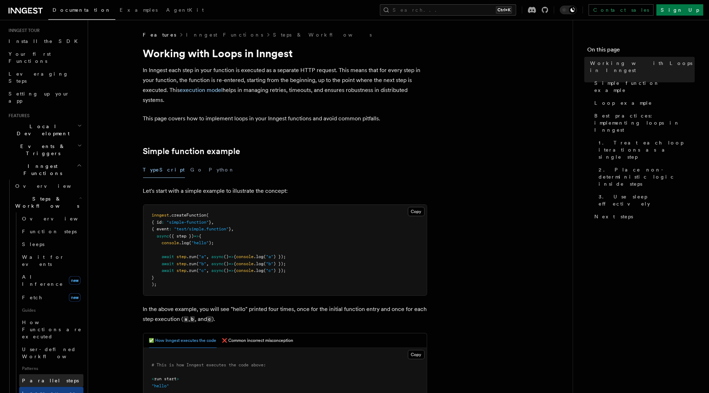
click at [50, 378] on span "Parallel steps" at bounding box center [50, 381] width 57 height 6
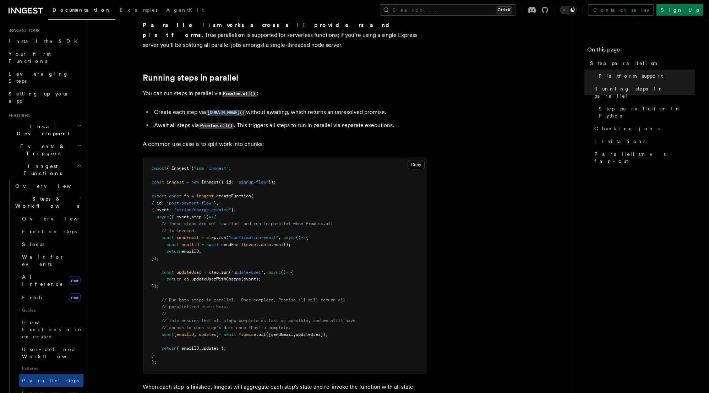
scroll to position [108, 0]
click at [49, 387] on link "Loops over steps" at bounding box center [51, 397] width 64 height 20
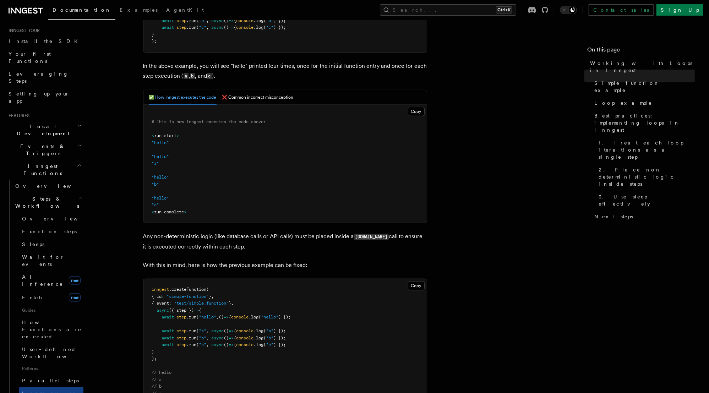
scroll to position [244, 0]
drag, startPoint x: 142, startPoint y: 234, endPoint x: 293, endPoint y: 235, distance: 150.2
click at [293, 235] on p "Any non-deterministic logic (like database calls or API calls) must be placed i…" at bounding box center [285, 241] width 284 height 20
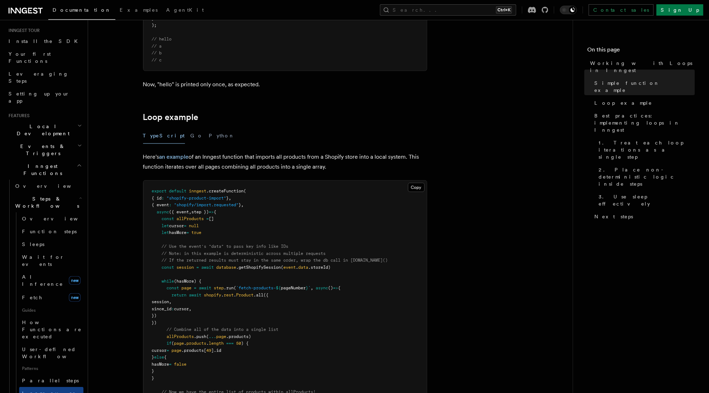
scroll to position [577, 0]
click at [183, 278] on span "(hasMore) {" at bounding box center [187, 280] width 27 height 5
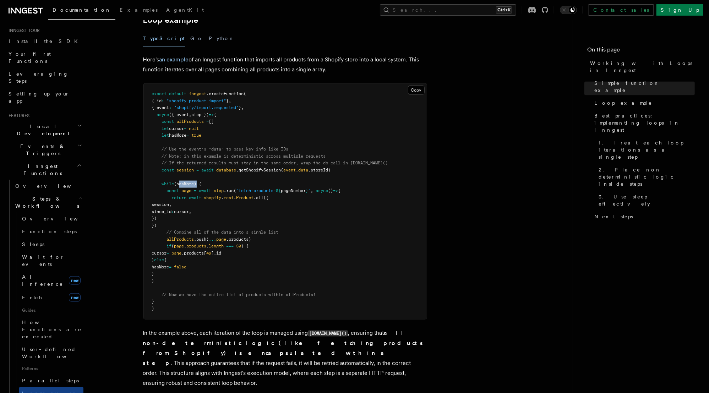
scroll to position [674, 0]
drag, startPoint x: 213, startPoint y: 362, endPoint x: 322, endPoint y: 358, distance: 108.7
click at [322, 358] on p "In the example above, each iteration of the loop is managed using step.run() , …" at bounding box center [285, 358] width 284 height 60
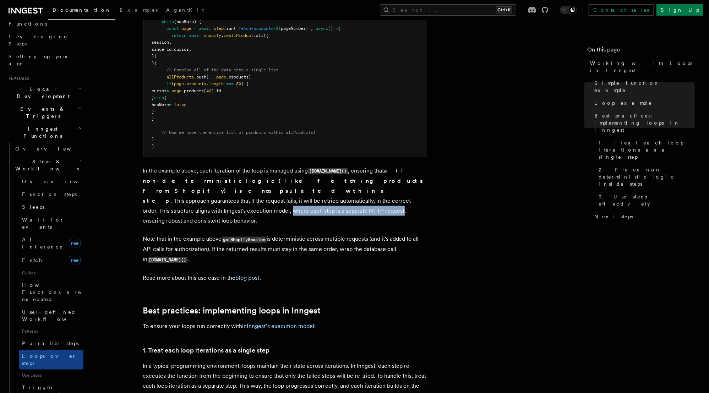
scroll to position [104, 0]
click at [44, 176] on link "Overview" at bounding box center [51, 182] width 64 height 13
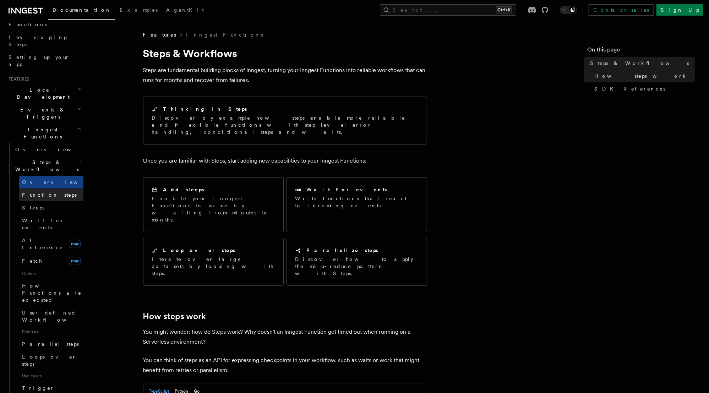
scroll to position [104, 0]
click at [79, 159] on icon "button" at bounding box center [80, 162] width 3 height 6
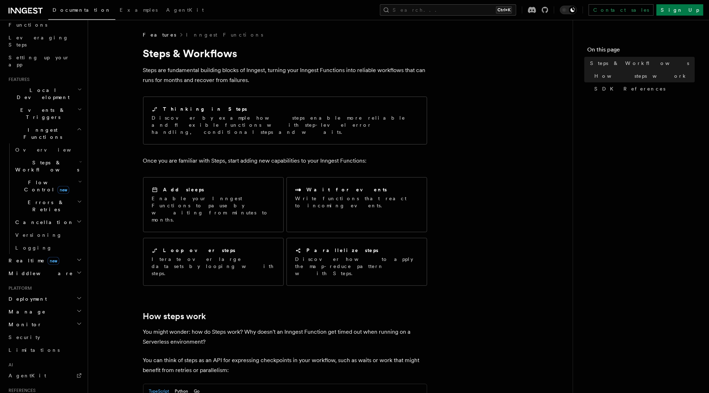
click at [32, 159] on span "Steps & Workflows" at bounding box center [45, 166] width 67 height 14
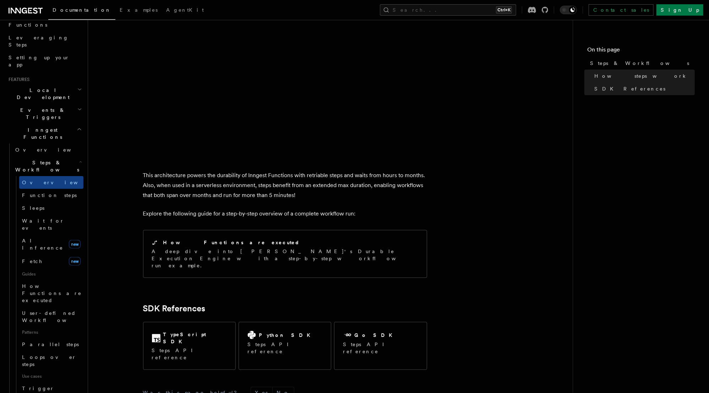
scroll to position [597, 0]
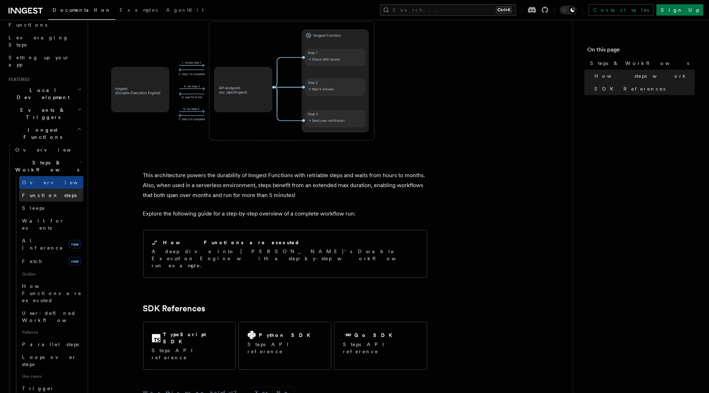
click at [57, 189] on link "Function steps" at bounding box center [51, 195] width 64 height 13
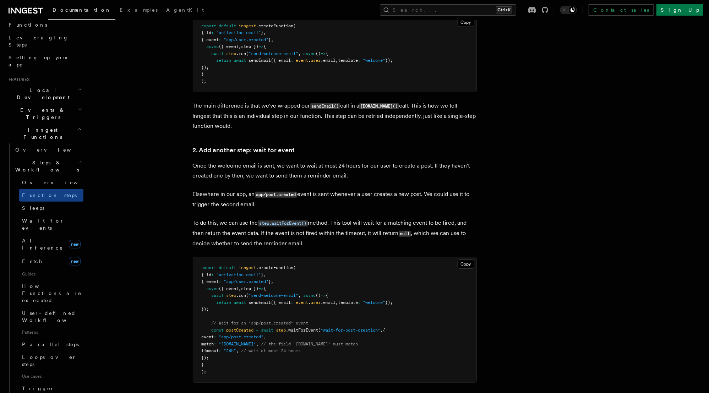
scroll to position [538, 0]
drag, startPoint x: 246, startPoint y: 175, endPoint x: 351, endPoint y: 176, distance: 104.1
click at [351, 176] on p "Once the welcome email is sent, we want to wait at most 24 hours for our user t…" at bounding box center [335, 171] width 284 height 20
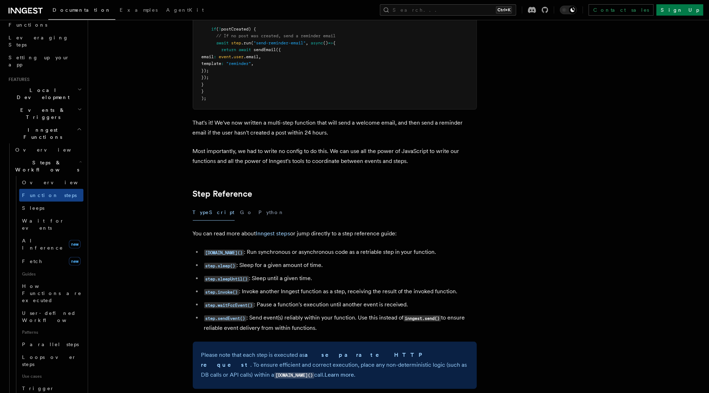
scroll to position [1095, 0]
click at [43, 283] on span "How Functions are executed" at bounding box center [52, 293] width 61 height 21
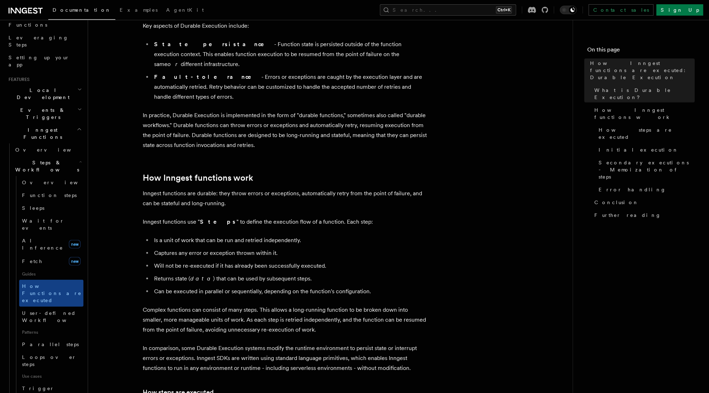
scroll to position [170, 0]
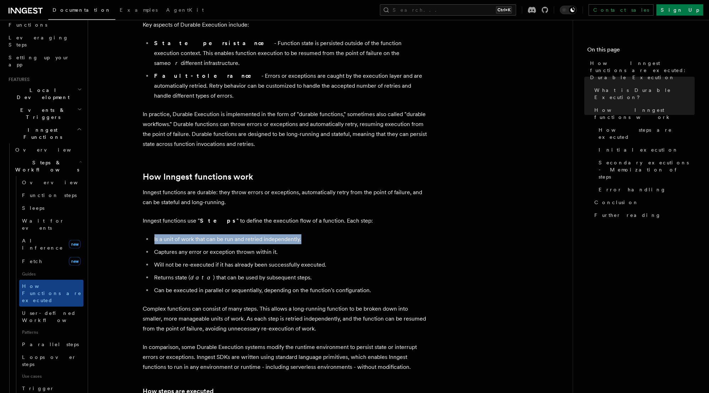
drag, startPoint x: 154, startPoint y: 219, endPoint x: 322, endPoint y: 223, distance: 168.0
click at [322, 234] on li "Is a unit of work that can be run and retried independently." at bounding box center [289, 239] width 275 height 10
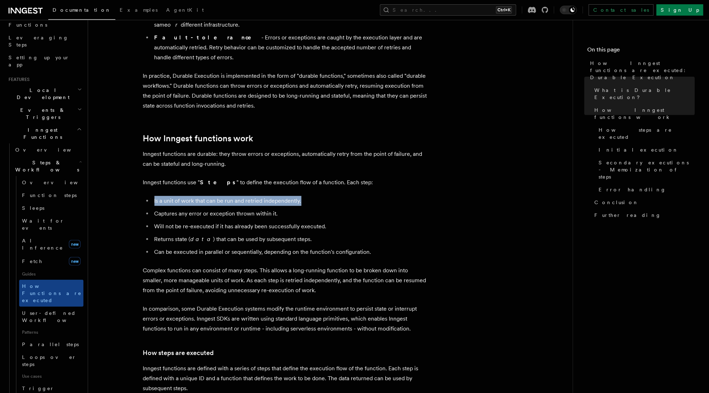
scroll to position [210, 0]
click at [328, 221] on li "Will not be re-executed if it has already been successfully executed." at bounding box center [289, 226] width 275 height 10
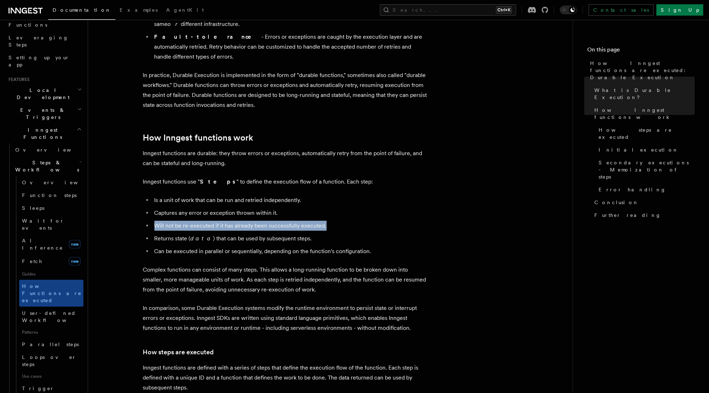
drag, startPoint x: 330, startPoint y: 200, endPoint x: 149, endPoint y: 203, distance: 180.8
click at [149, 203] on ul "Is a unit of work that can be run and retried independently. Captures any error…" at bounding box center [285, 225] width 284 height 61
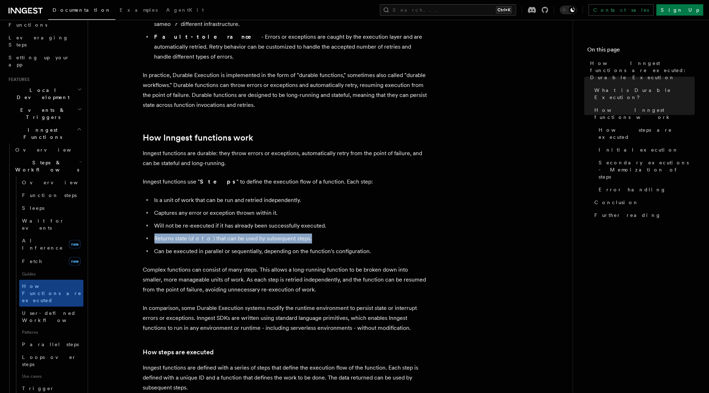
drag, startPoint x: 307, startPoint y: 219, endPoint x: 136, endPoint y: 221, distance: 171.5
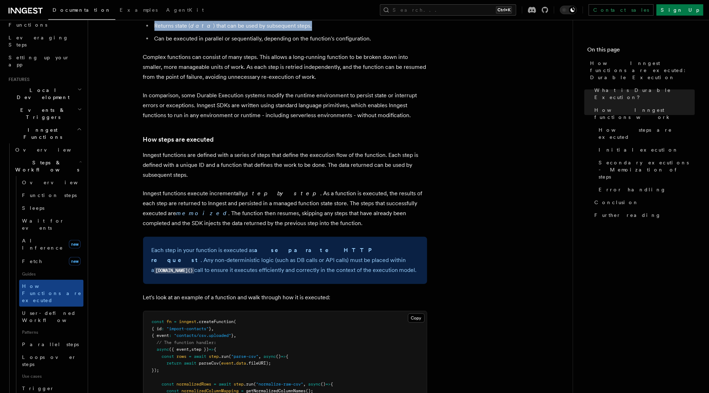
scroll to position [427, 0]
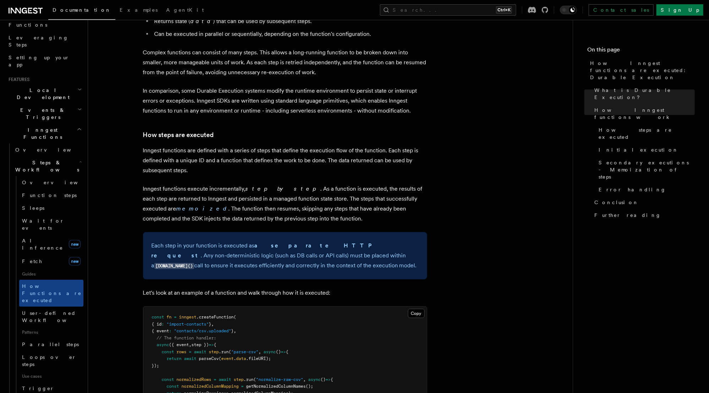
click at [182, 184] on p "Inngest functions execute incrementally, step by step . As a function is execut…" at bounding box center [285, 204] width 284 height 40
click at [220, 184] on p "Inngest functions execute incrementally, step by step . As a function is execut…" at bounding box center [285, 204] width 284 height 40
drag, startPoint x: 278, startPoint y: 168, endPoint x: 342, endPoint y: 172, distance: 64.4
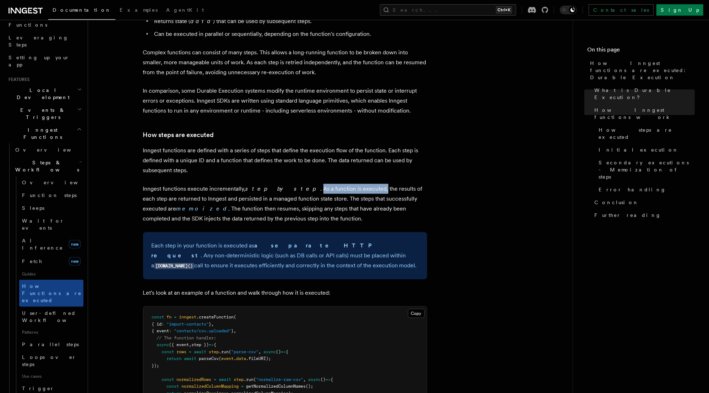
click at [342, 184] on p "Inngest functions execute incrementally, step by step . As a function is execut…" at bounding box center [285, 204] width 284 height 40
click at [310, 184] on p "Inngest functions execute incrementally, step by step . As a function is execut…" at bounding box center [285, 204] width 284 height 40
drag, startPoint x: 174, startPoint y: 186, endPoint x: 232, endPoint y: 187, distance: 58.6
click at [232, 187] on p "Inngest functions execute incrementally, step by step . As a function is execut…" at bounding box center [285, 204] width 284 height 40
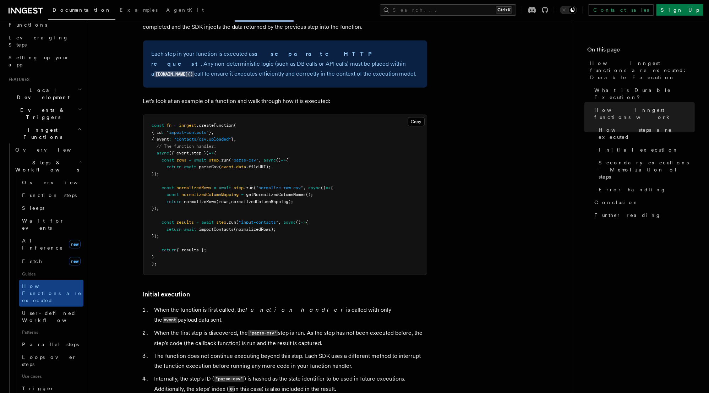
scroll to position [622, 0]
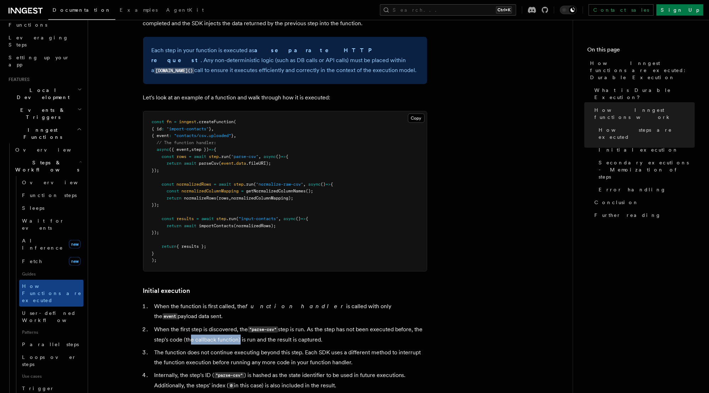
drag, startPoint x: 187, startPoint y: 309, endPoint x: 238, endPoint y: 310, distance: 51.5
click at [238, 325] on li "When the first step is discovered, the "parse-csv" step is run. As the step has…" at bounding box center [289, 335] width 275 height 20
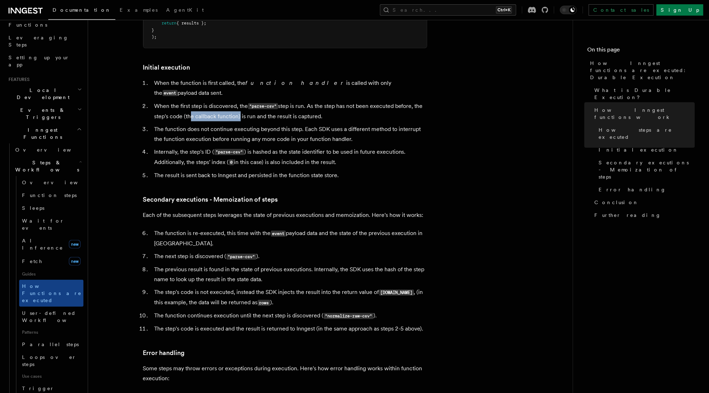
scroll to position [847, 0]
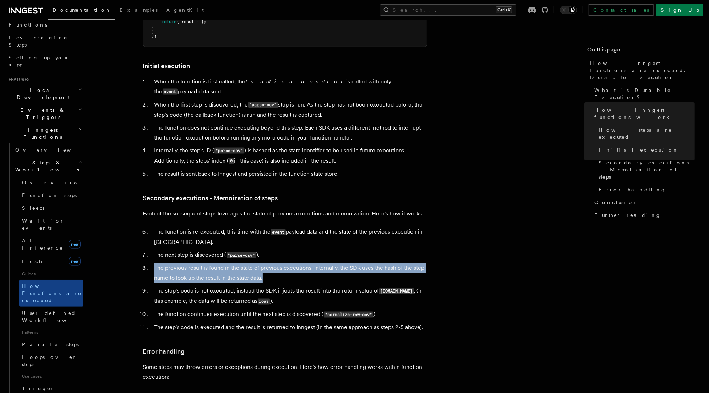
drag, startPoint x: 266, startPoint y: 250, endPoint x: 147, endPoint y: 236, distance: 119.4
click at [152, 264] on li "The previous result is found in the state of previous executions. Internally, t…" at bounding box center [289, 274] width 275 height 20
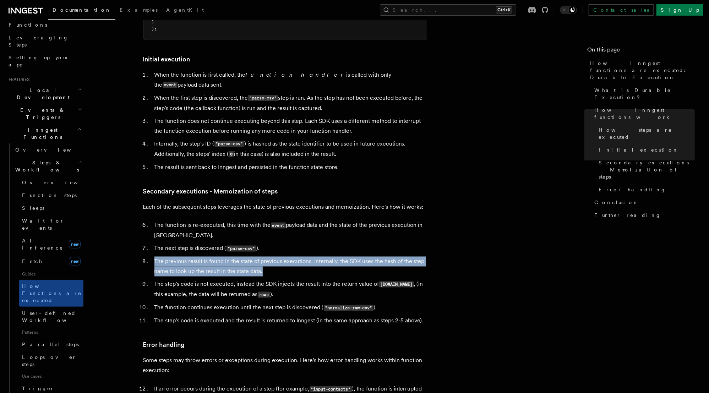
scroll to position [854, 0]
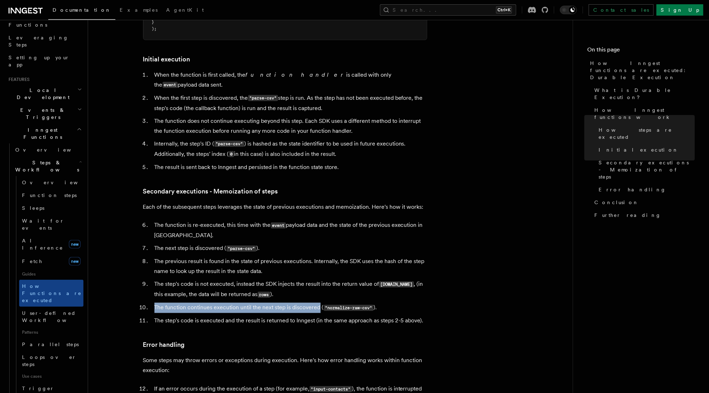
drag, startPoint x: 156, startPoint y: 280, endPoint x: 319, endPoint y: 283, distance: 163.1
click at [319, 303] on li "The function continues execution until the next step is discovered ( "normalize…" at bounding box center [289, 308] width 275 height 10
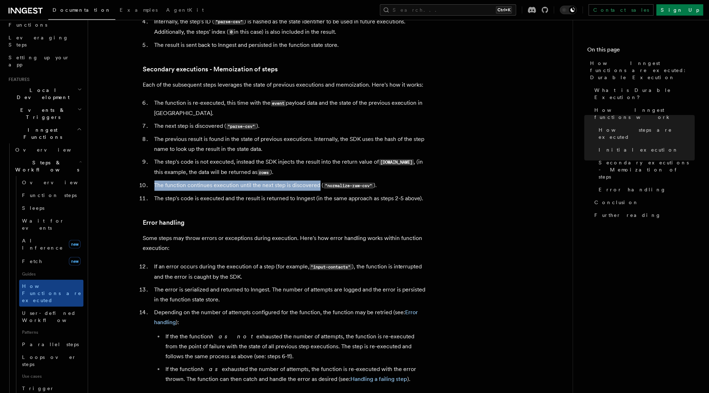
scroll to position [976, 0]
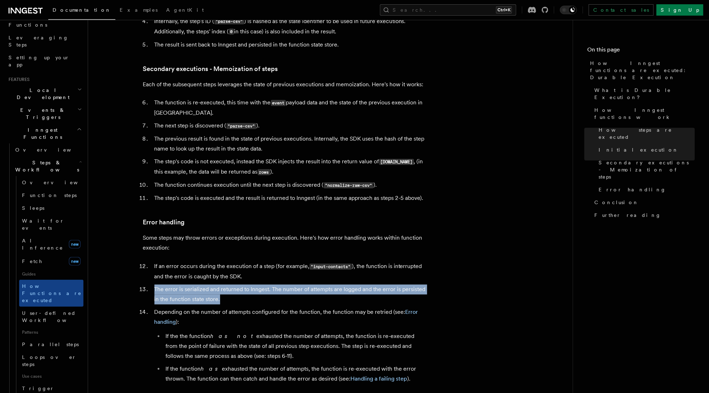
drag, startPoint x: 234, startPoint y: 274, endPoint x: 152, endPoint y: 262, distance: 83.2
click at [152, 285] on li "The error is serialized and returned to Inngest. The number of attempts are log…" at bounding box center [289, 295] width 275 height 20
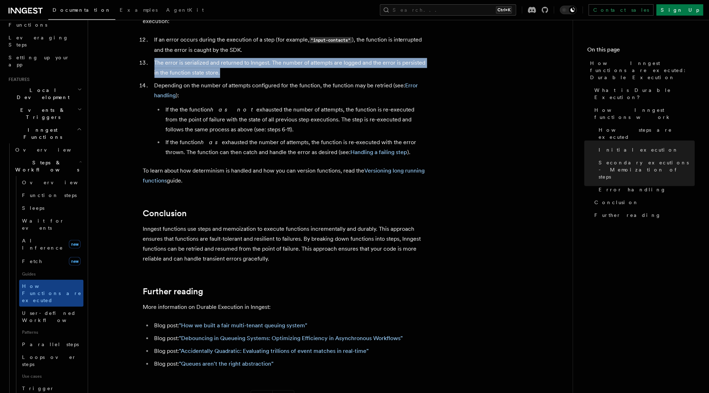
scroll to position [1221, 0]
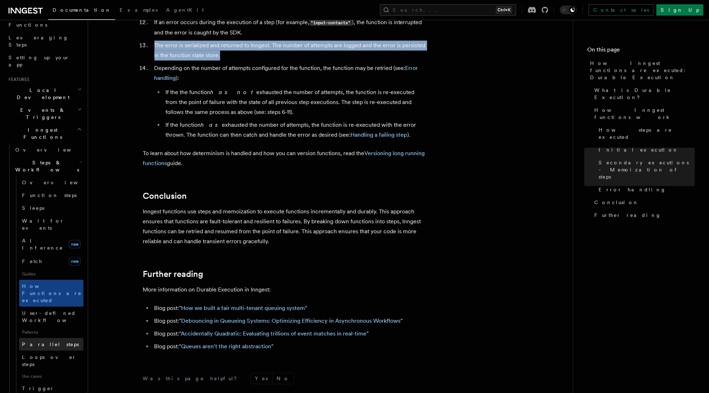
click at [39, 338] on link "Parallel steps" at bounding box center [51, 344] width 64 height 13
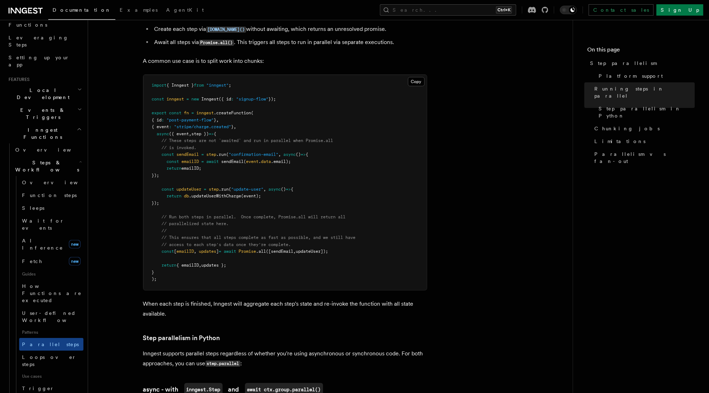
scroll to position [191, 0]
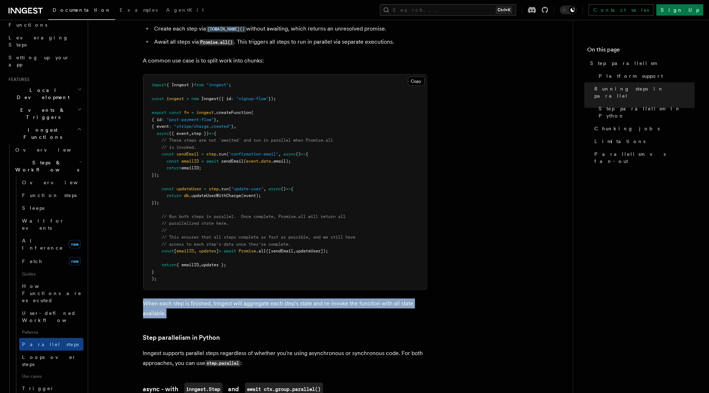
drag, startPoint x: 170, startPoint y: 303, endPoint x: 135, endPoint y: 290, distance: 37.3
click at [258, 299] on p "When each step is finished, Inngest will aggregate each step's state and re-inv…" at bounding box center [285, 309] width 284 height 20
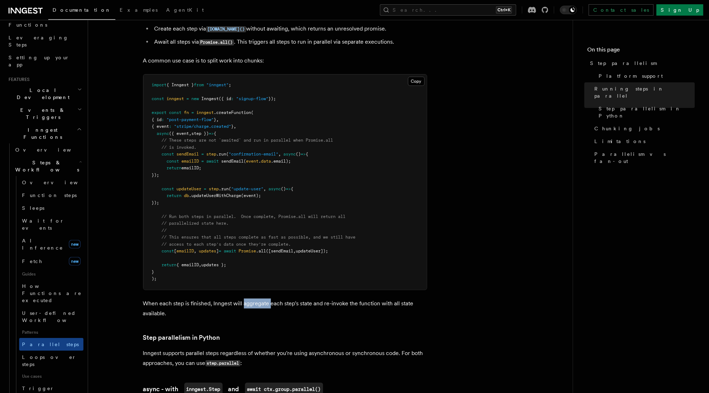
click at [258, 299] on p "When each step is finished, Inngest will aggregate each step's state and re-inv…" at bounding box center [285, 309] width 284 height 20
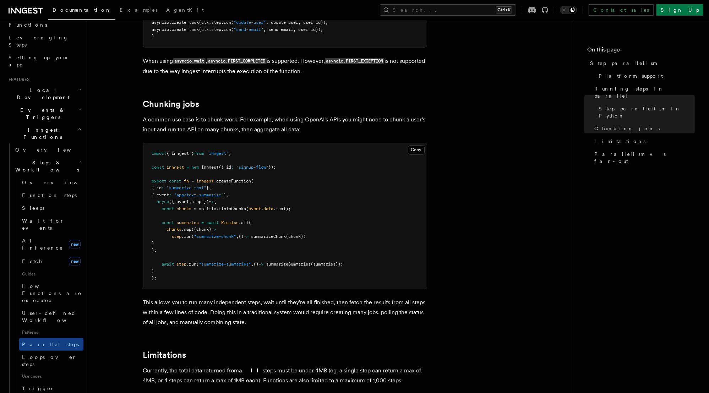
scroll to position [929, 0]
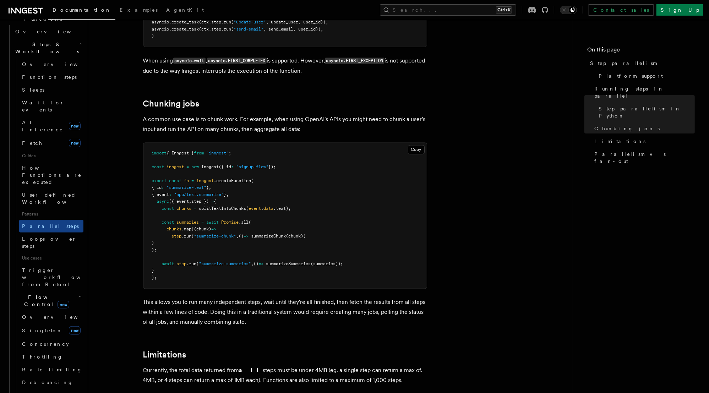
scroll to position [223, 0]
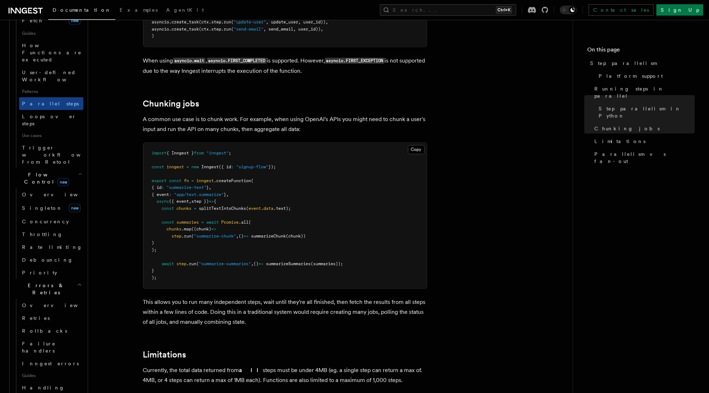
scroll to position [344, 0]
click at [39, 312] on link "Retries" at bounding box center [51, 318] width 64 height 13
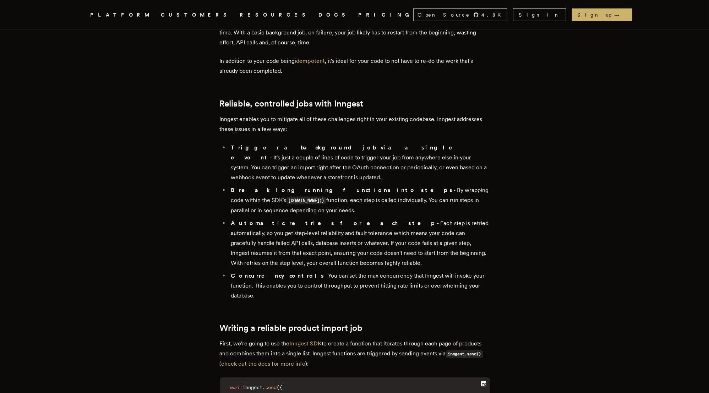
scroll to position [754, 0]
drag, startPoint x: 259, startPoint y: 232, endPoint x: 304, endPoint y: 252, distance: 49.6
click at [304, 252] on li "Automatic retries for each step - Each step is retried automatically, so you ge…" at bounding box center [359, 244] width 261 height 50
drag, startPoint x: 300, startPoint y: 254, endPoint x: 259, endPoint y: 235, distance: 45.8
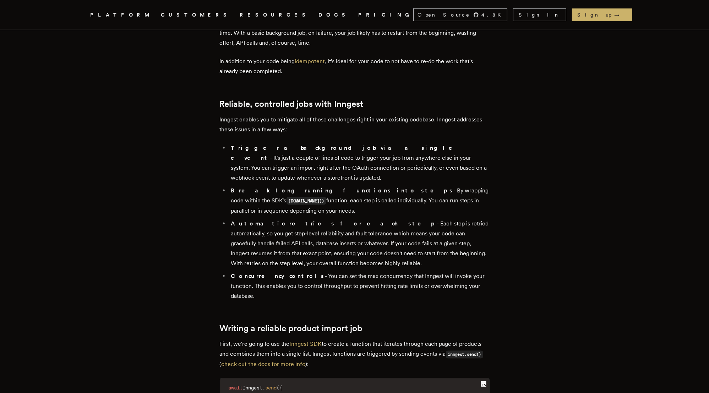
click at [259, 235] on li "Automatic retries for each step - Each step is retried automatically, so you ge…" at bounding box center [359, 244] width 261 height 50
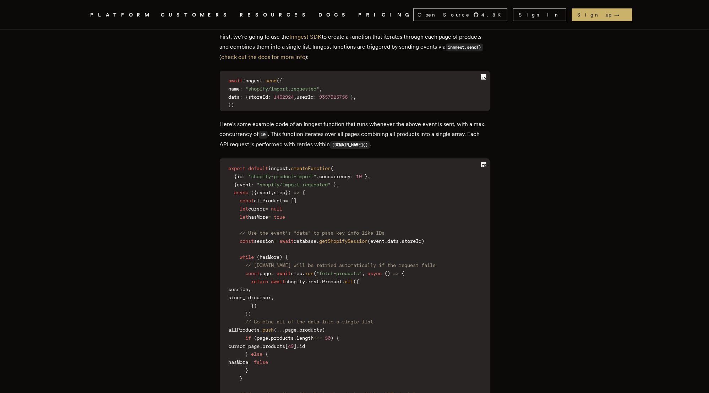
scroll to position [1073, 0]
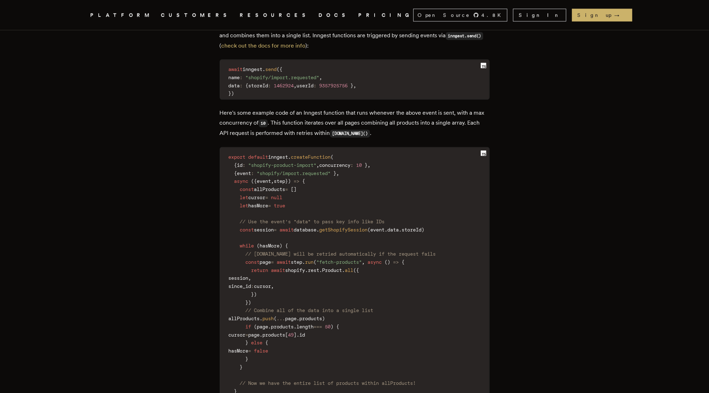
click at [316, 113] on p "Here's some example code of an Inngest function that runs whenever the above ev…" at bounding box center [355, 123] width 270 height 31
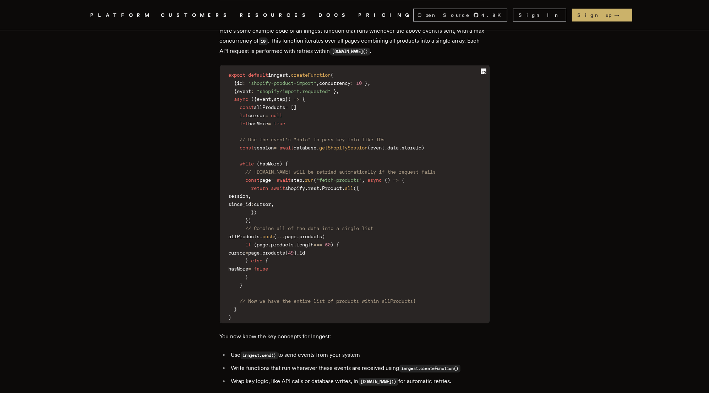
scroll to position [1154, 0]
click at [269, 178] on span "page" at bounding box center [265, 181] width 11 height 6
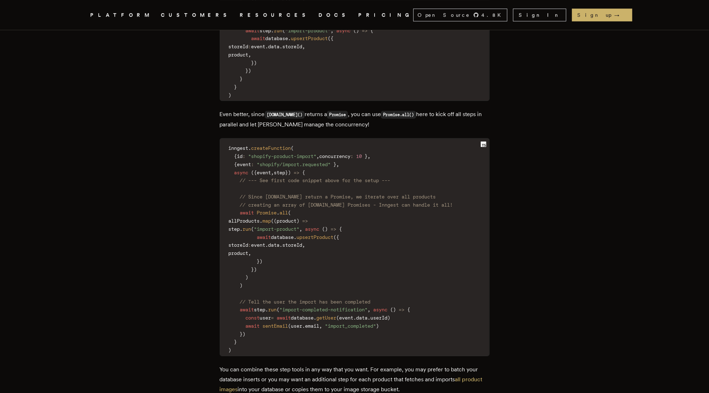
scroll to position [1605, 0]
drag, startPoint x: 297, startPoint y: 201, endPoint x: 325, endPoint y: 205, distance: 28.4
click at [325, 205] on code "inngest . createFunction ( { id : "shopify-product-import" , concurrency : 10 }…" at bounding box center [354, 248] width 269 height 213
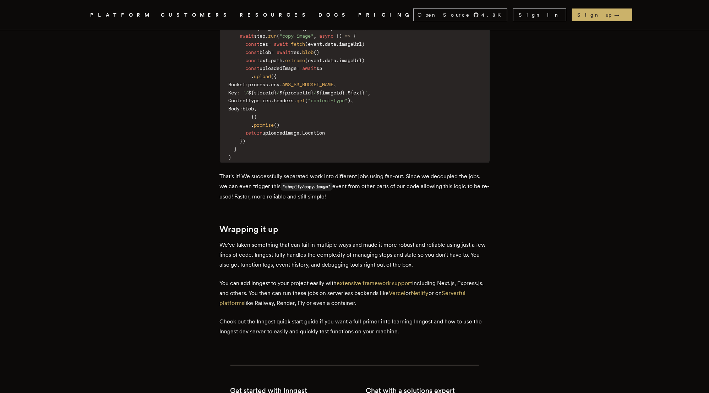
scroll to position [2419, 0]
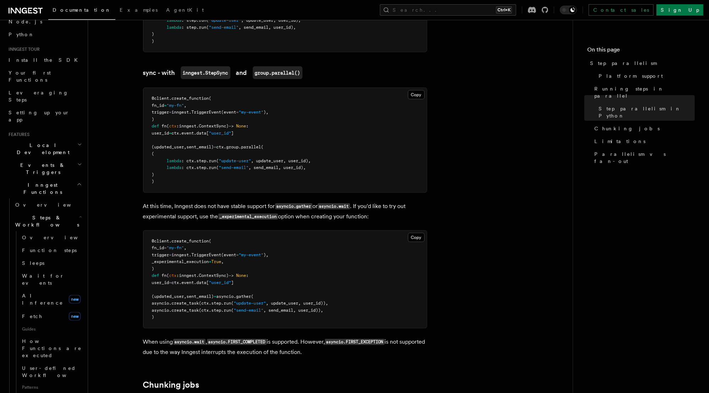
scroll to position [49, 0]
drag, startPoint x: 0, startPoint y: 0, endPoint x: 47, endPoint y: 337, distance: 340.6
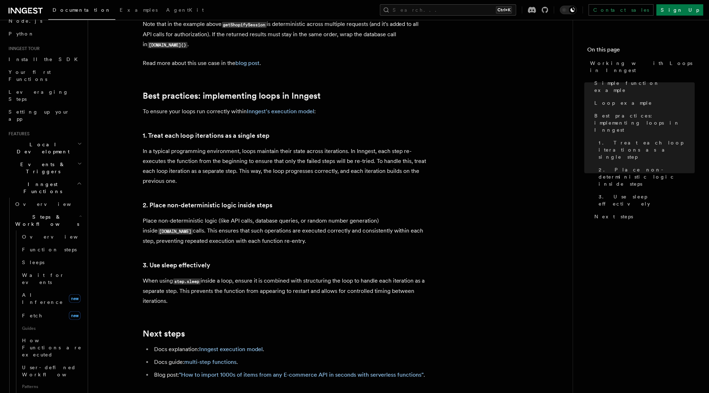
scroll to position [1052, 0]
click at [321, 276] on p "When using step.sleep inside a loop, ensure it is combined with structuring the…" at bounding box center [285, 291] width 284 height 30
drag, startPoint x: 186, startPoint y: 282, endPoint x: 195, endPoint y: 289, distance: 11.2
click at [195, 289] on p "When using step.sleep inside a loop, ensure it is combined with structuring the…" at bounding box center [285, 291] width 284 height 30
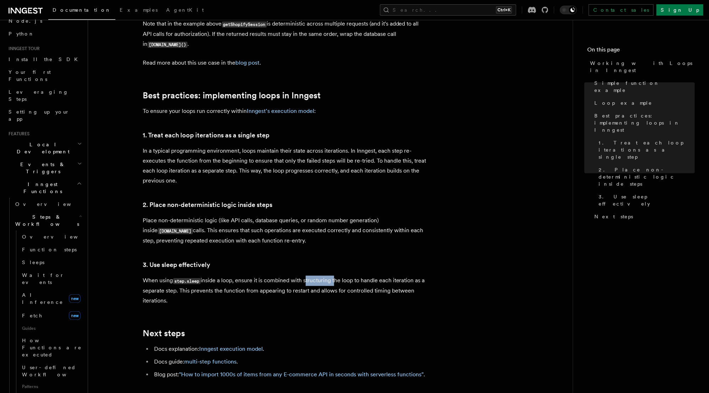
click at [195, 289] on p "When using step.sleep inside a loop, ensure it is combined with structuring the…" at bounding box center [285, 291] width 284 height 30
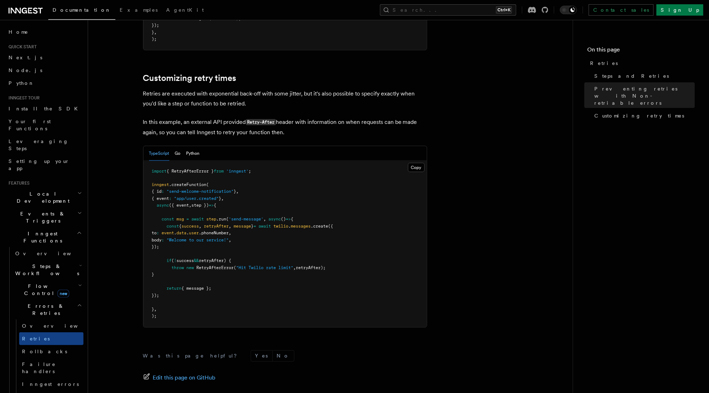
scroll to position [955, 0]
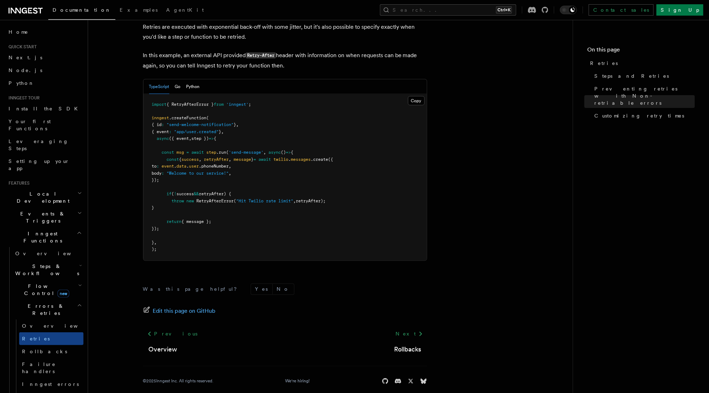
click at [77, 303] on icon "button" at bounding box center [79, 306] width 5 height 6
click at [78, 283] on icon "button" at bounding box center [80, 286] width 4 height 6
click at [78, 280] on h2 "Flow Control new" at bounding box center [47, 290] width 71 height 20
click at [79, 263] on icon "button" at bounding box center [80, 266] width 3 height 6
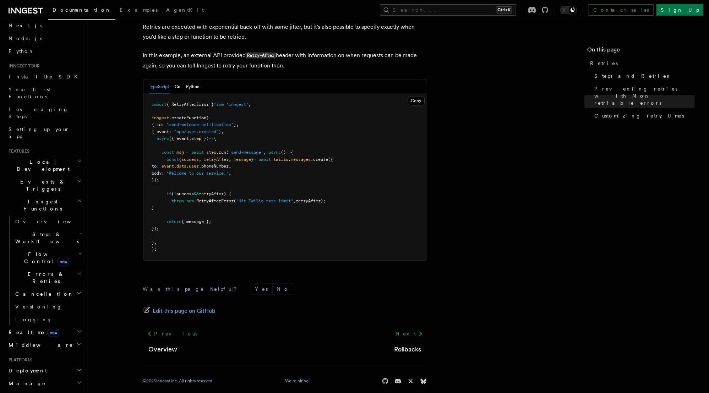
scroll to position [32, 0]
click at [72, 175] on h2 "Events & Triggers" at bounding box center [45, 185] width 78 height 20
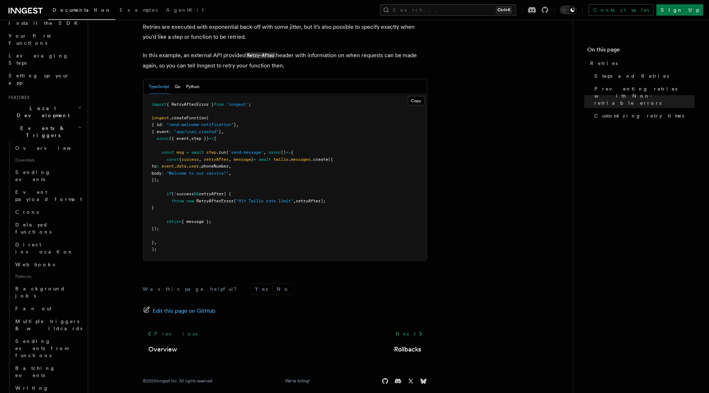
scroll to position [85, 0]
click at [40, 170] on span "Sending events" at bounding box center [33, 176] width 36 height 13
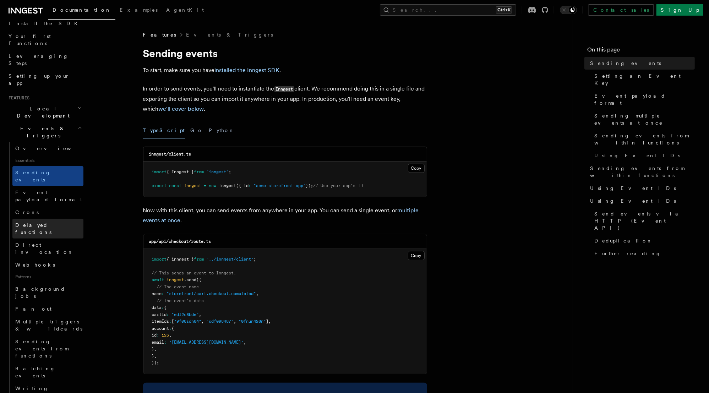
click at [48, 222] on span "Delayed functions" at bounding box center [33, 228] width 36 height 13
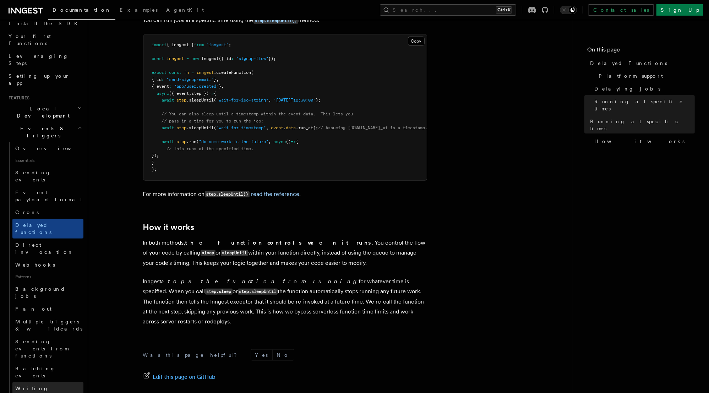
scroll to position [145, 0]
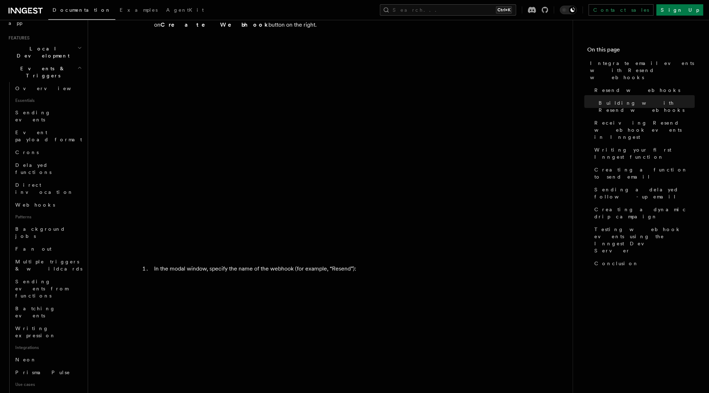
scroll to position [733, 0]
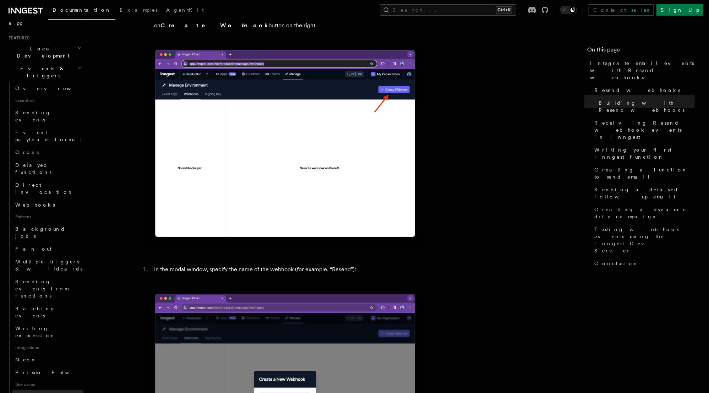
click at [66, 393] on span "Handle Clerk webhooks" at bounding box center [44, 400] width 59 height 13
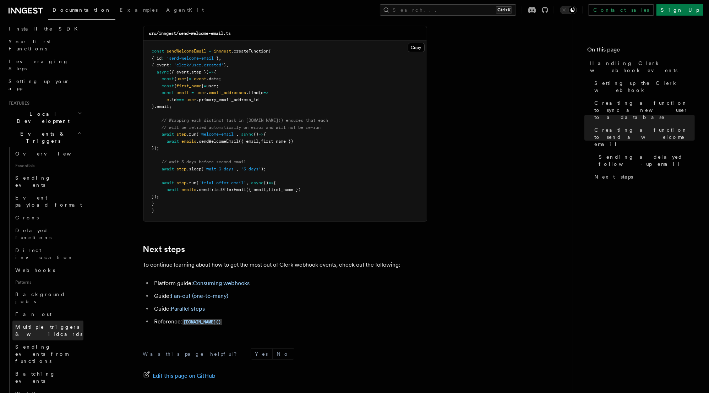
scroll to position [80, 0]
click at [36, 175] on span "Sending events" at bounding box center [33, 181] width 36 height 13
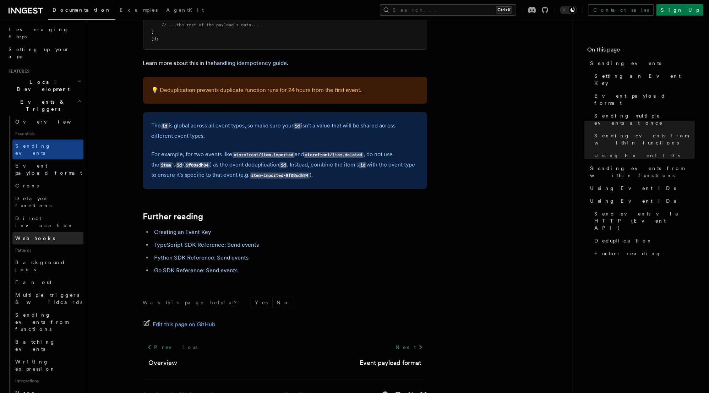
scroll to position [115, 0]
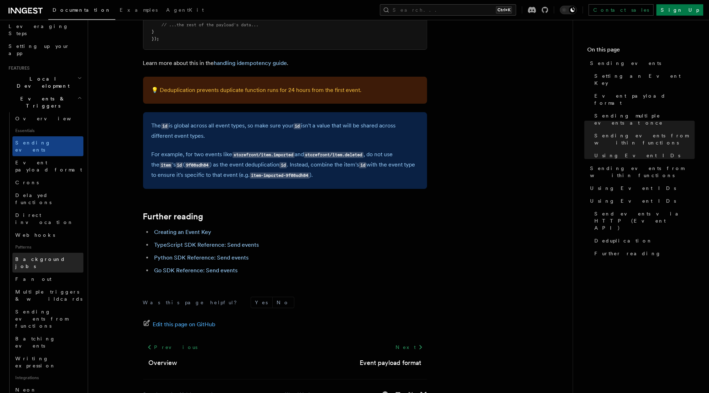
click at [44, 256] on span "Background jobs" at bounding box center [40, 262] width 50 height 13
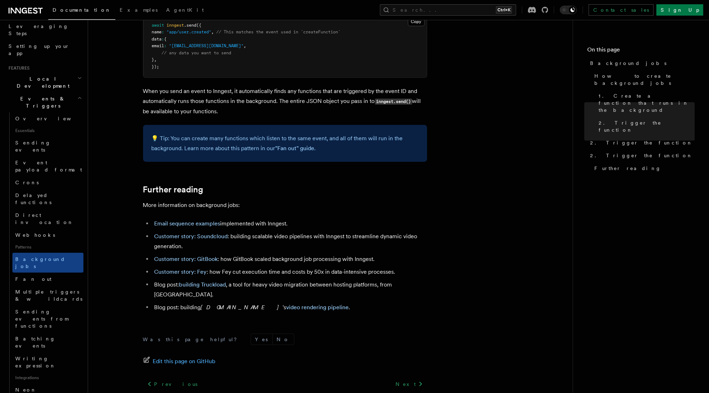
scroll to position [568, 0]
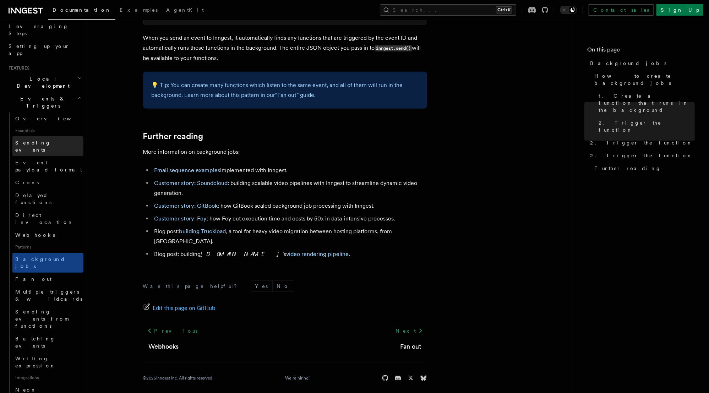
click at [42, 136] on link "Sending events" at bounding box center [47, 146] width 71 height 20
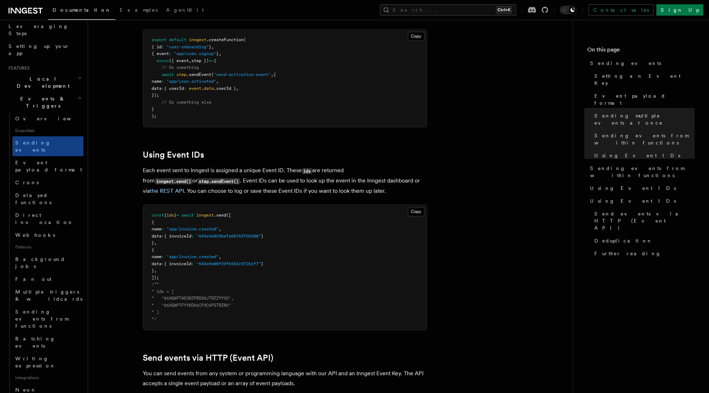
scroll to position [1160, 0]
click at [51, 192] on span "Delayed functions" at bounding box center [33, 198] width 36 height 13
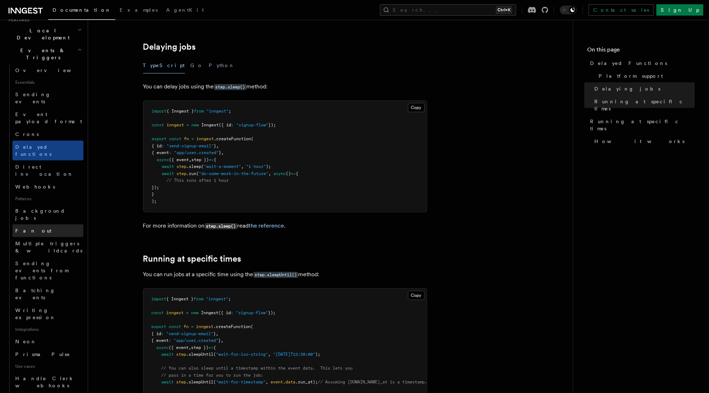
scroll to position [164, 0]
click at [32, 260] on span "Sending events from functions" at bounding box center [41, 270] width 53 height 20
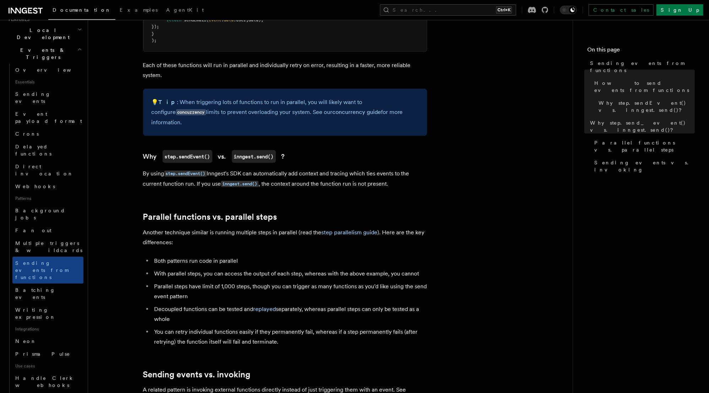
scroll to position [676, 0]
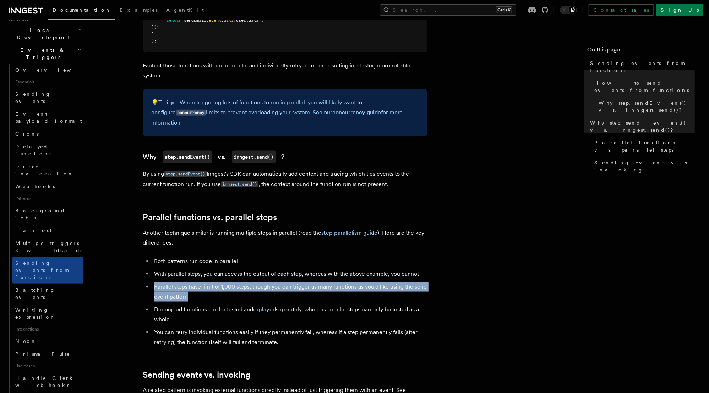
drag, startPoint x: 189, startPoint y: 288, endPoint x: 149, endPoint y: 279, distance: 41.1
click at [152, 282] on li "Parallel steps have limit of 1,000 steps, though you can trigger as many functi…" at bounding box center [289, 292] width 275 height 20
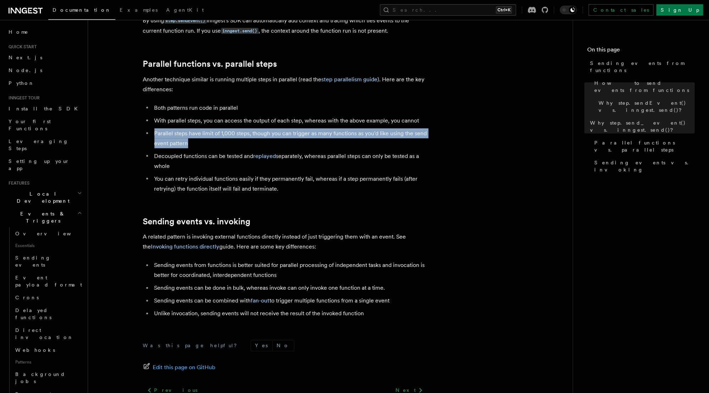
scroll to position [814, 0]
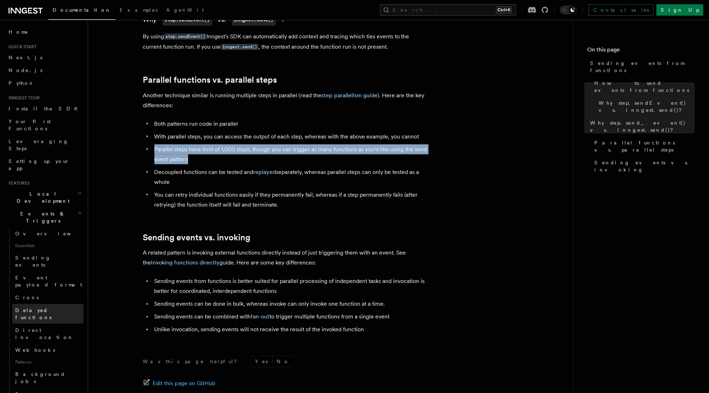
click at [51, 308] on span "Delayed functions" at bounding box center [33, 314] width 36 height 13
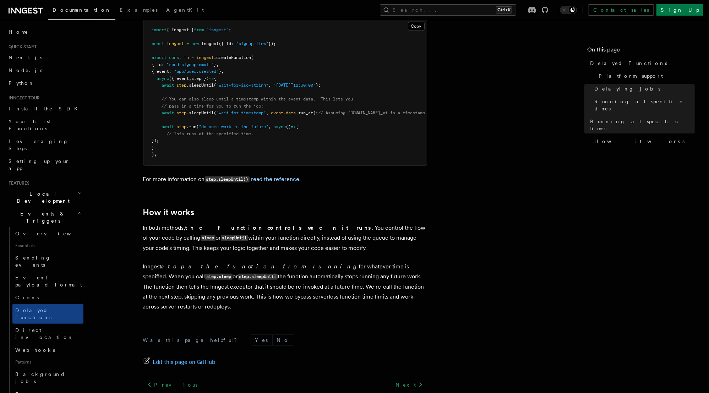
scroll to position [544, 0]
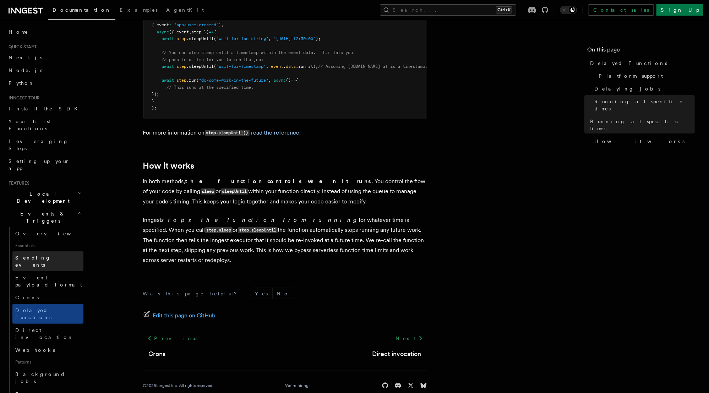
click at [42, 255] on span "Sending events" at bounding box center [33, 261] width 36 height 13
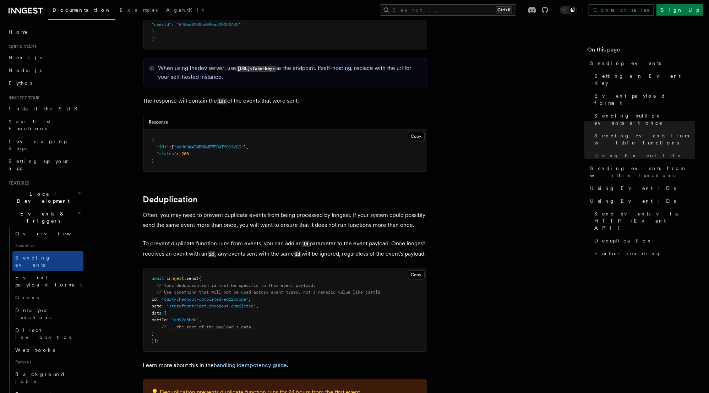
scroll to position [1638, 0]
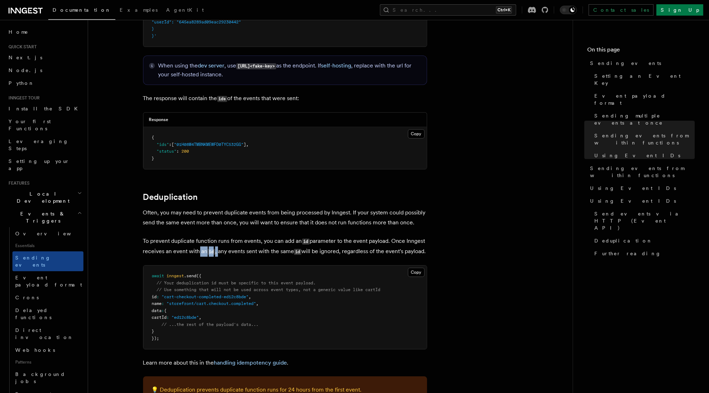
drag, startPoint x: 219, startPoint y: 245, endPoint x: 192, endPoint y: 250, distance: 26.9
click at [192, 250] on p "To prevent duplicate function runs from events, you can add an id parameter to …" at bounding box center [285, 246] width 284 height 21
click at [168, 251] on p "To prevent duplicate function runs from events, you can add an id parameter to …" at bounding box center [285, 246] width 284 height 21
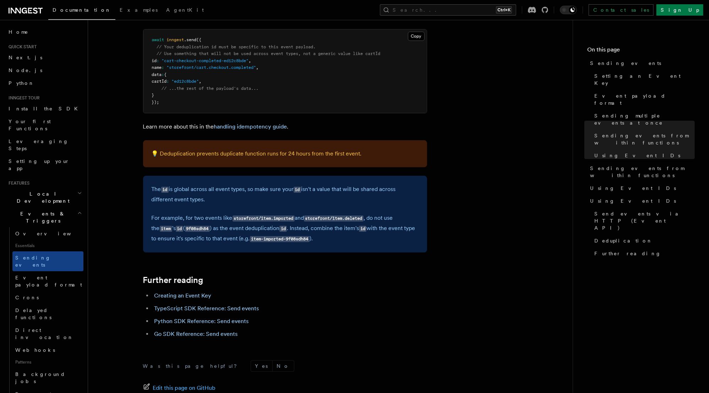
scroll to position [1884, 0]
